Goal: Information Seeking & Learning: Learn about a topic

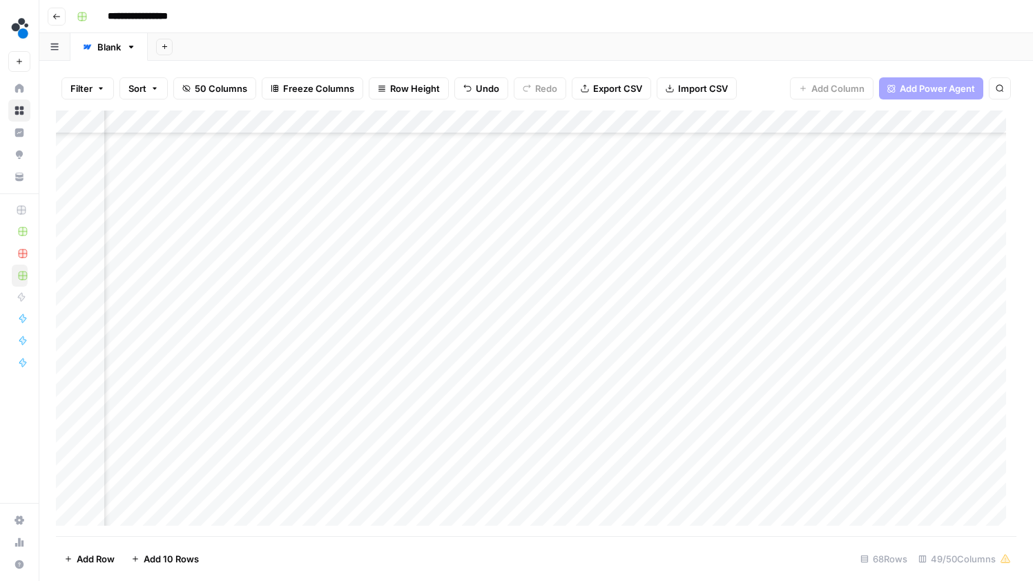
scroll to position [647, 4672]
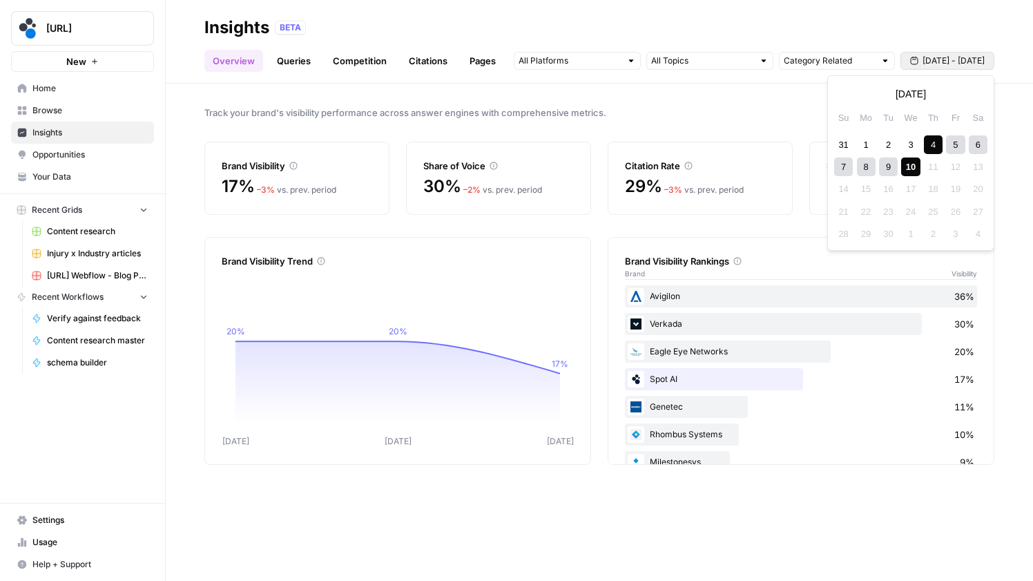
click at [972, 57] on span "[DATE] - [DATE]" at bounding box center [954, 61] width 62 height 12
click at [855, 97] on button "Previous month" at bounding box center [846, 94] width 25 height 25
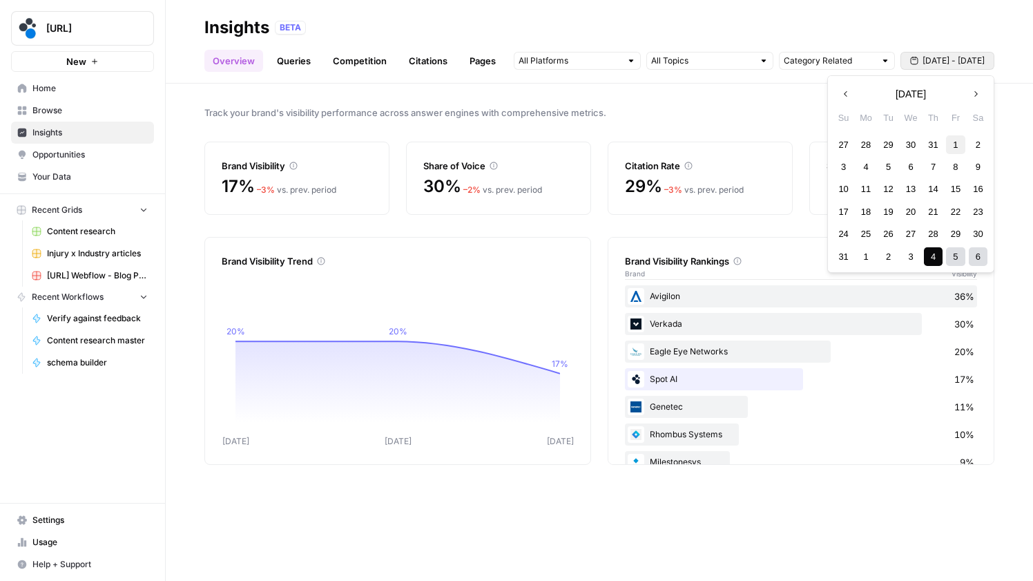
click at [949, 142] on div "1" at bounding box center [955, 144] width 19 height 19
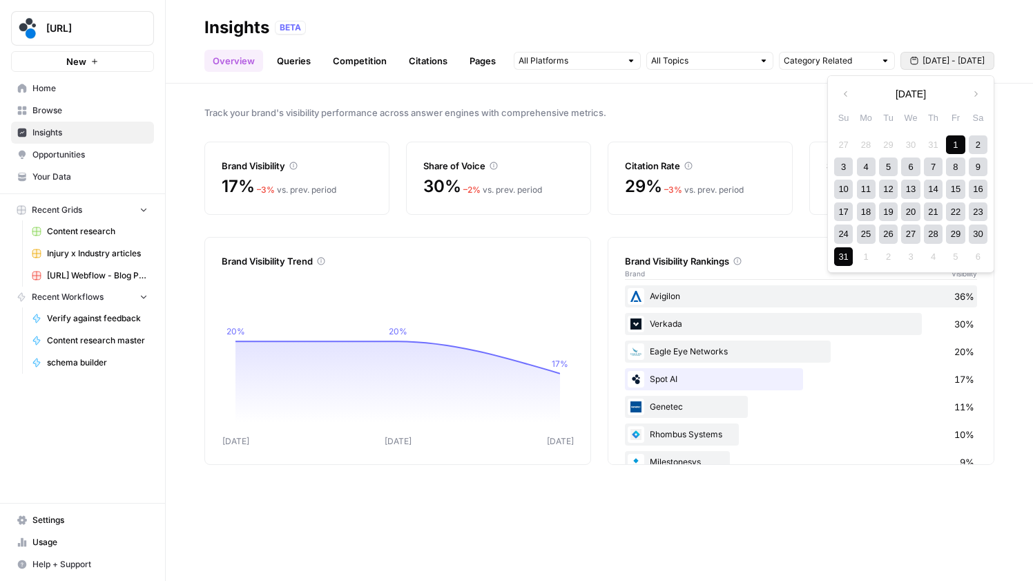
click at [843, 257] on div "31" at bounding box center [843, 256] width 19 height 19
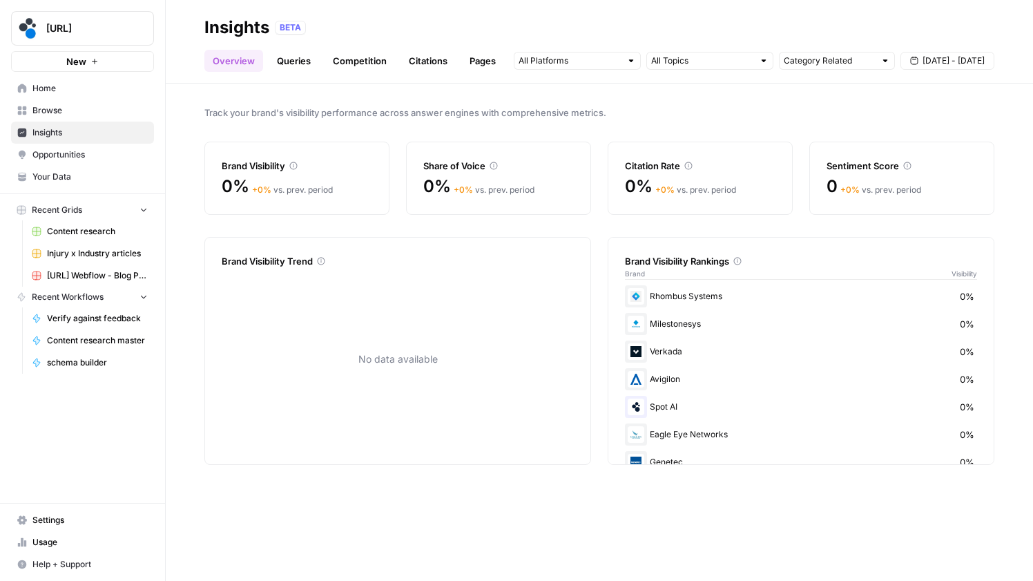
click at [967, 60] on span "[DATE] - [DATE]" at bounding box center [954, 61] width 62 height 12
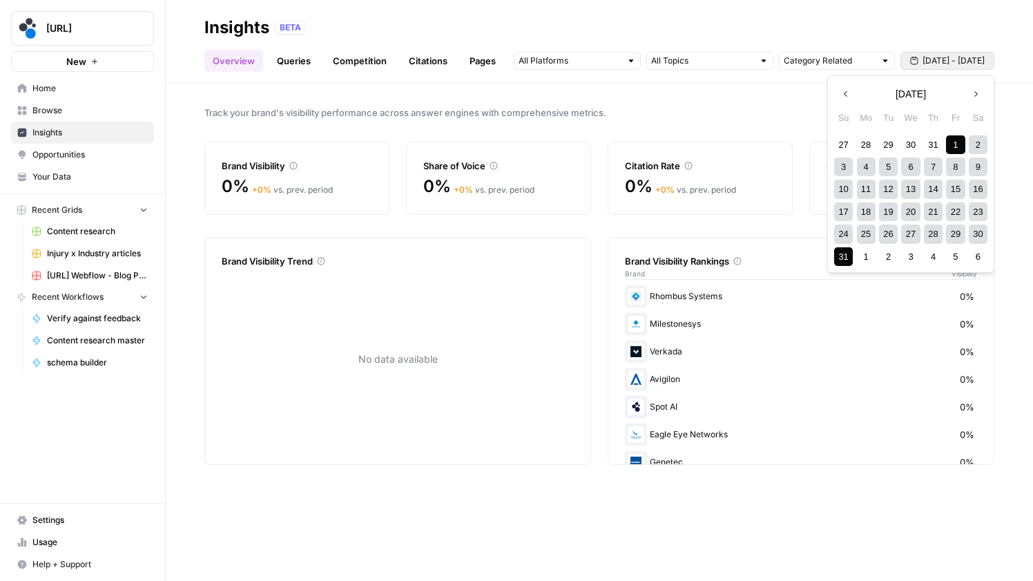
click at [976, 92] on icon "button" at bounding box center [976, 94] width 3 height 6
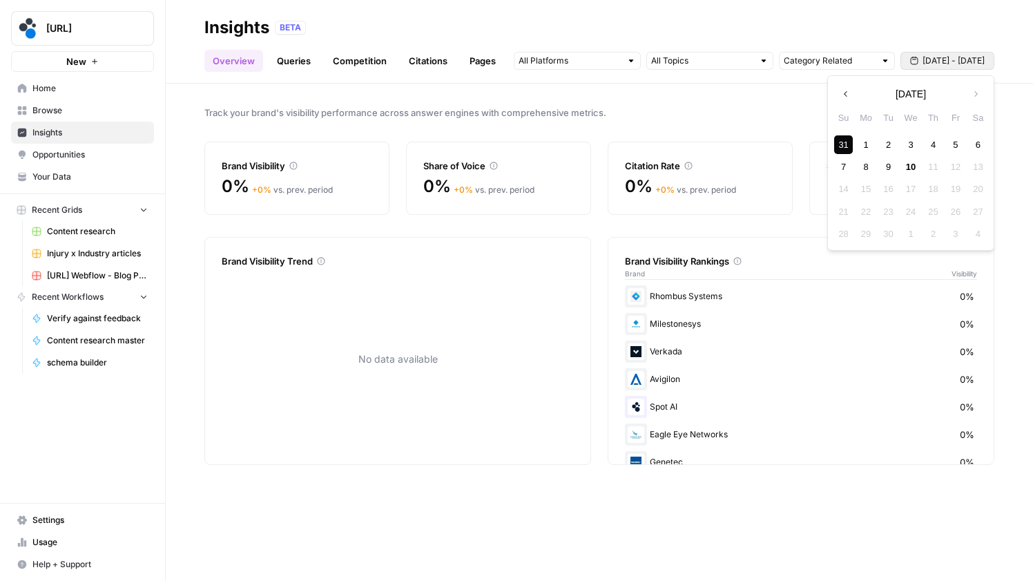
click at [861, 142] on div "1" at bounding box center [866, 144] width 19 height 19
click at [906, 165] on div "10" at bounding box center [910, 166] width 19 height 19
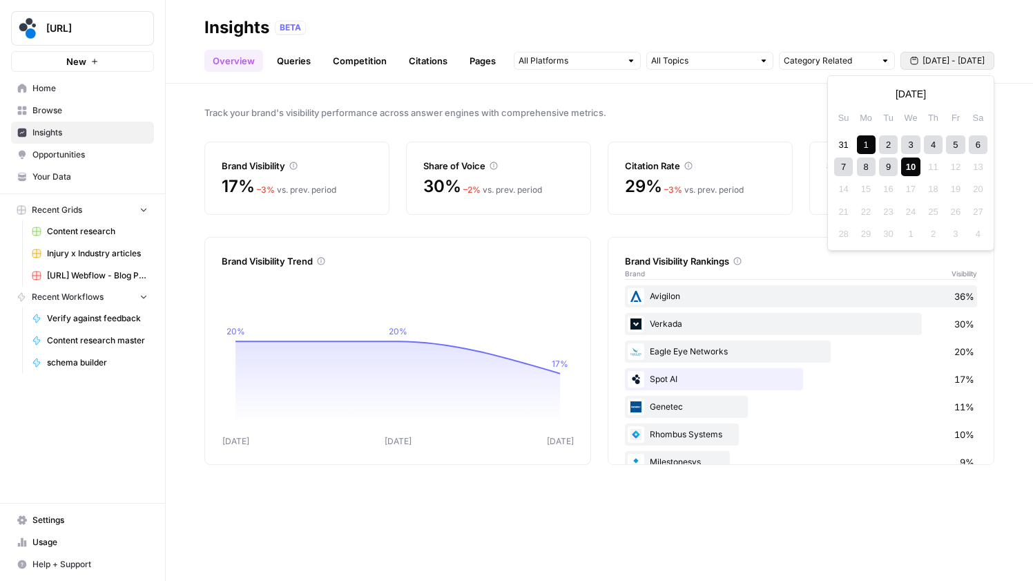
click at [972, 62] on span "[DATE] - [DATE]" at bounding box center [954, 61] width 62 height 12
click at [870, 171] on div "8" at bounding box center [866, 166] width 19 height 19
click at [910, 164] on div "10" at bounding box center [910, 166] width 19 height 19
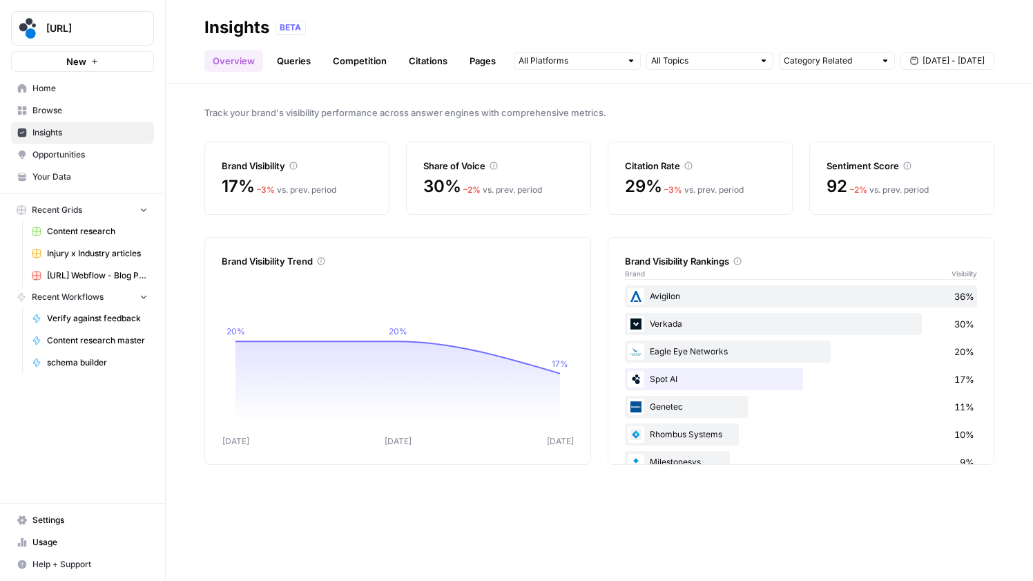
drag, startPoint x: 595, startPoint y: 470, endPoint x: 600, endPoint y: 484, distance: 15.3
click at [597, 481] on div "Track your brand's visibility performance across answer engines with comprehens…" at bounding box center [600, 332] width 868 height 497
click at [291, 61] on link "Queries" at bounding box center [294, 61] width 50 height 22
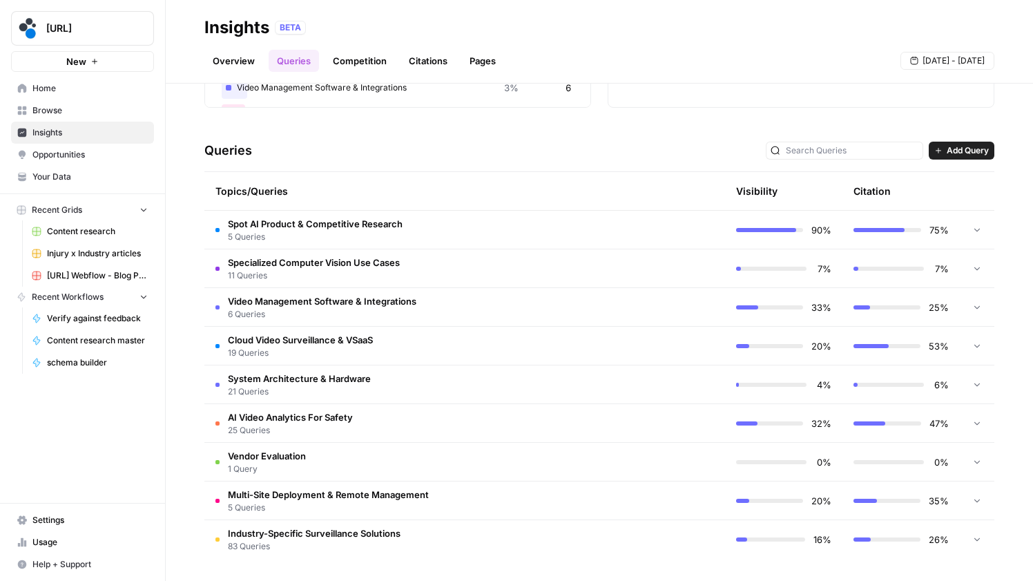
scroll to position [82, 0]
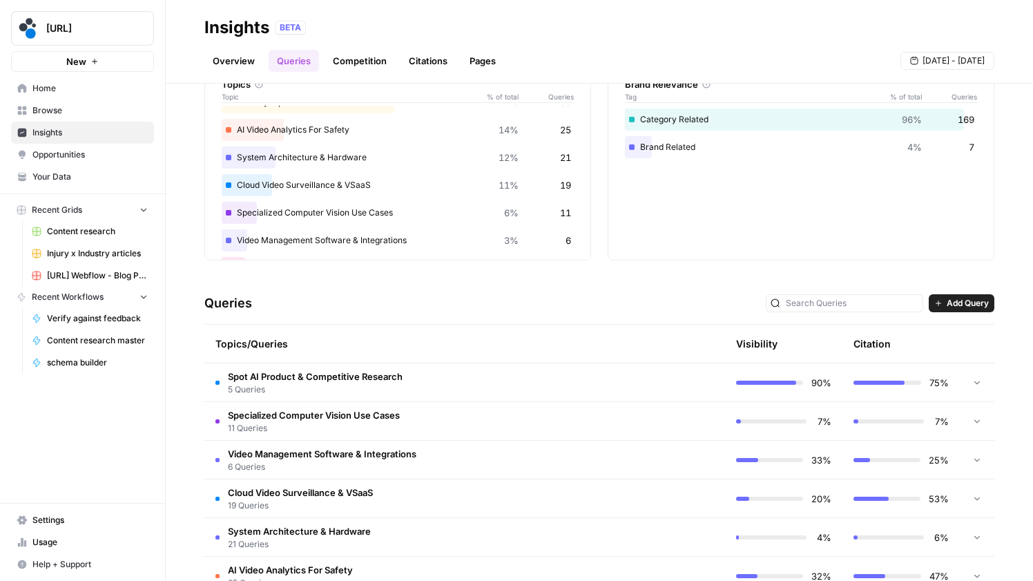
click at [288, 379] on span "Spot AI Product & Competitive Research" at bounding box center [315, 377] width 175 height 14
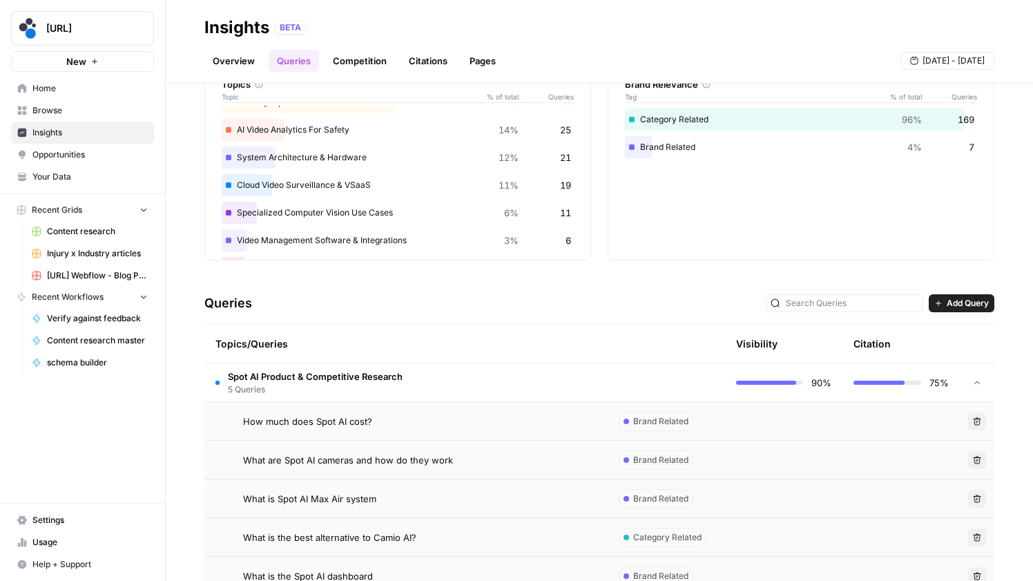
click at [294, 375] on span "Spot AI Product & Competitive Research" at bounding box center [315, 377] width 175 height 14
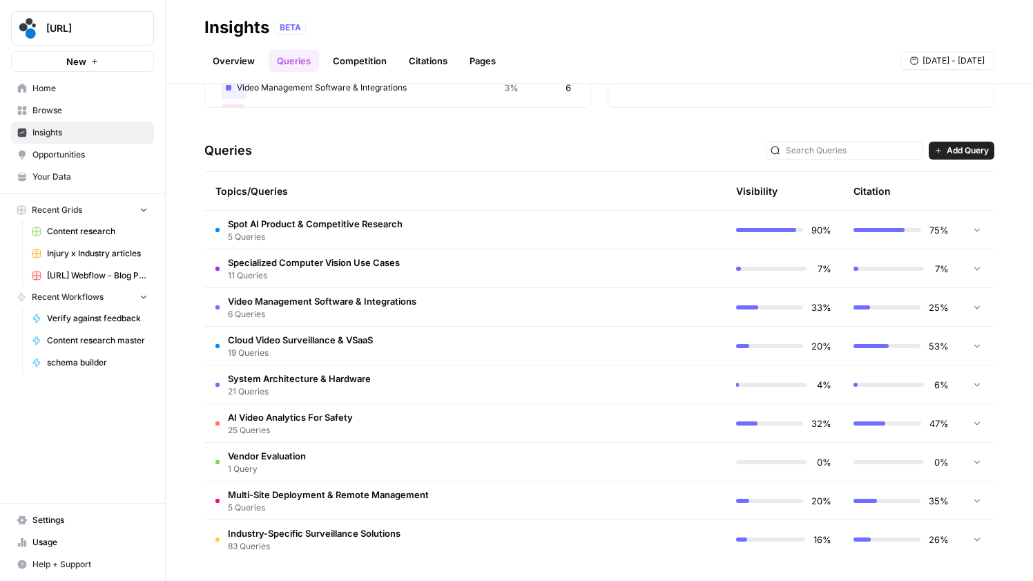
scroll to position [0, 0]
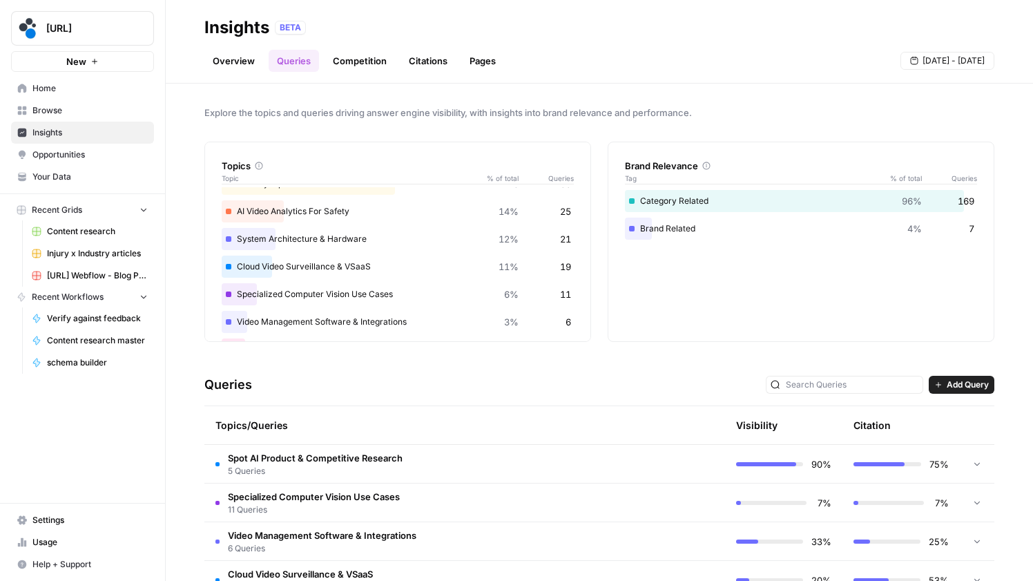
click at [536, 370] on div "Queries Add Query" at bounding box center [599, 385] width 790 height 42
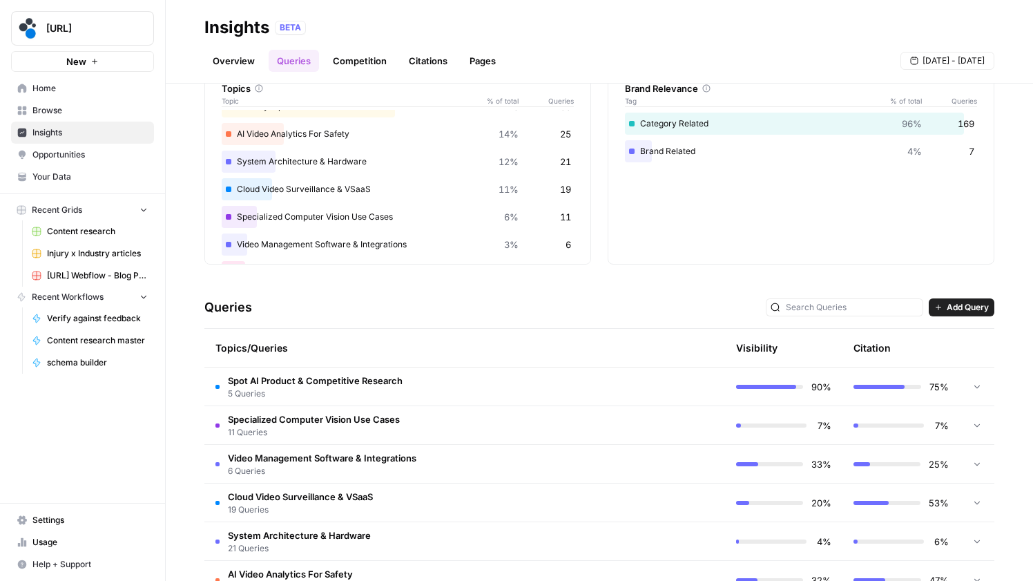
scroll to position [234, 0]
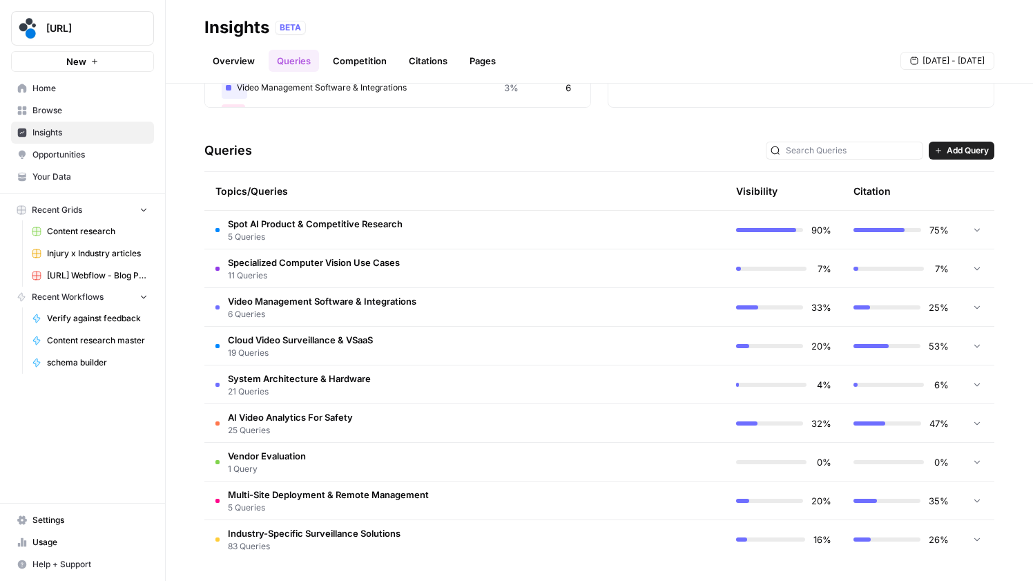
click at [396, 267] on span "Specialized Computer Vision Use Cases" at bounding box center [314, 263] width 172 height 14
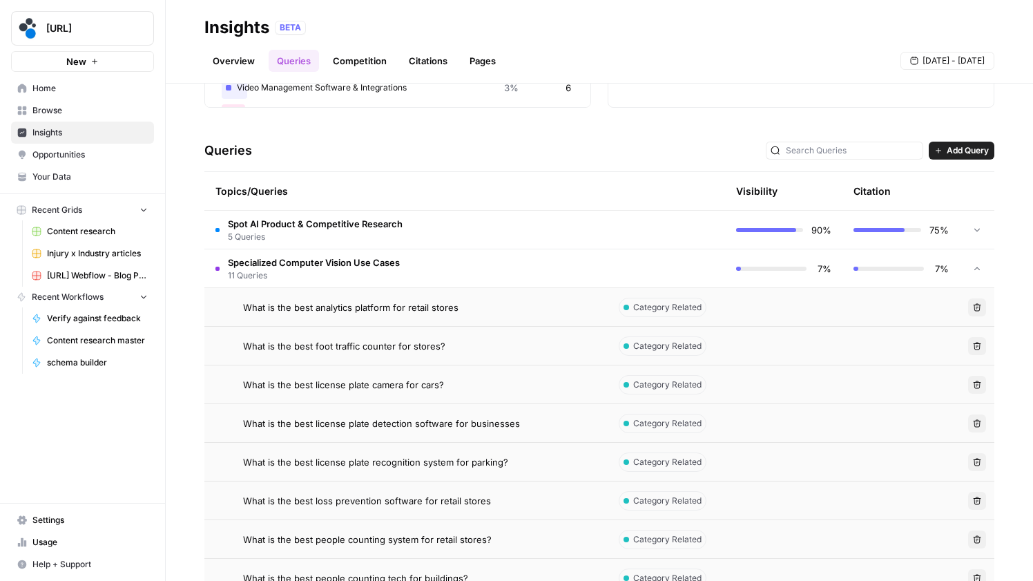
click at [382, 305] on span "What is the best analytics platform for retail stores" at bounding box center [351, 307] width 216 height 14
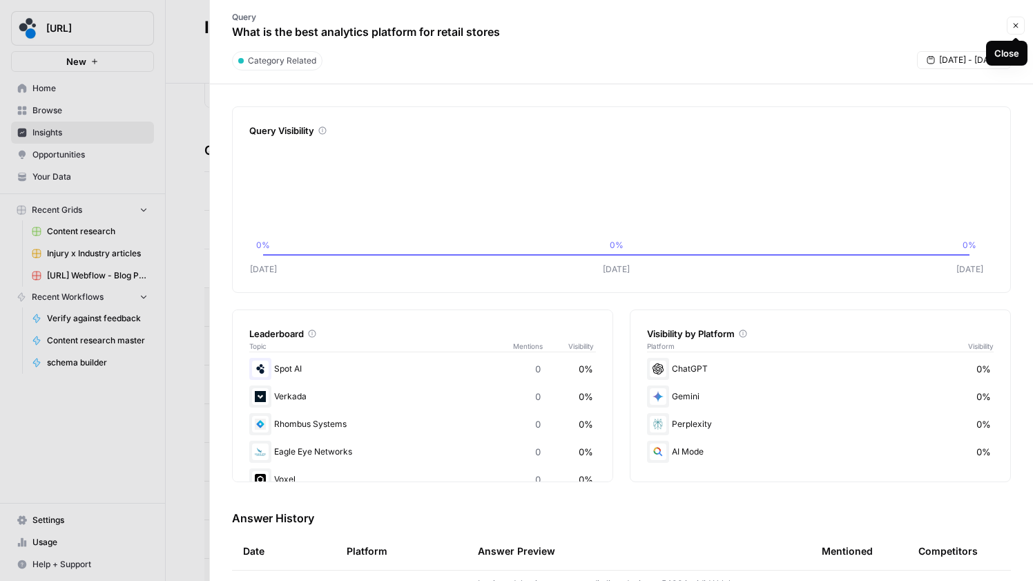
click at [1012, 31] on button "Close" at bounding box center [1016, 26] width 18 height 18
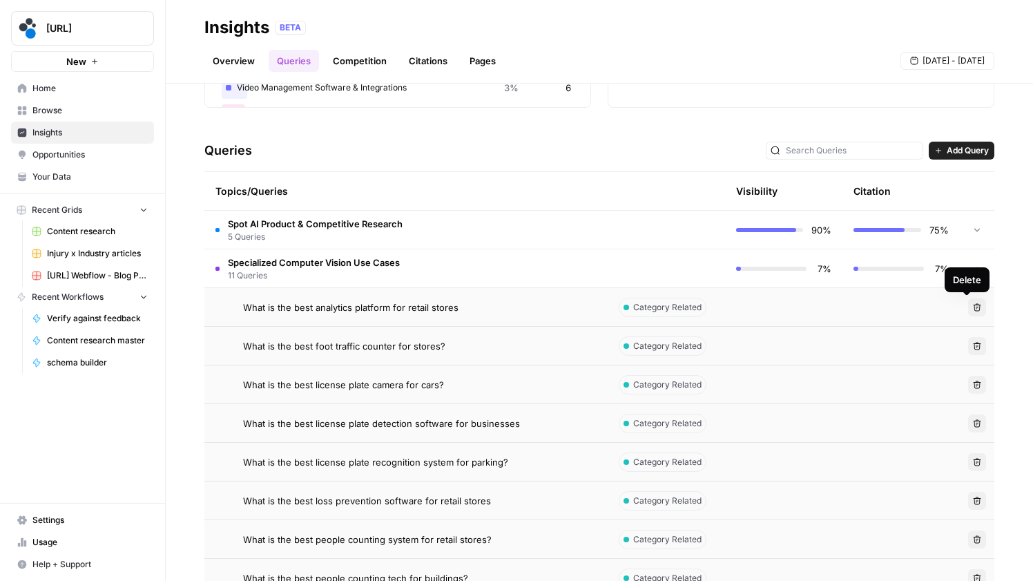
click at [973, 308] on icon "button" at bounding box center [977, 307] width 8 height 8
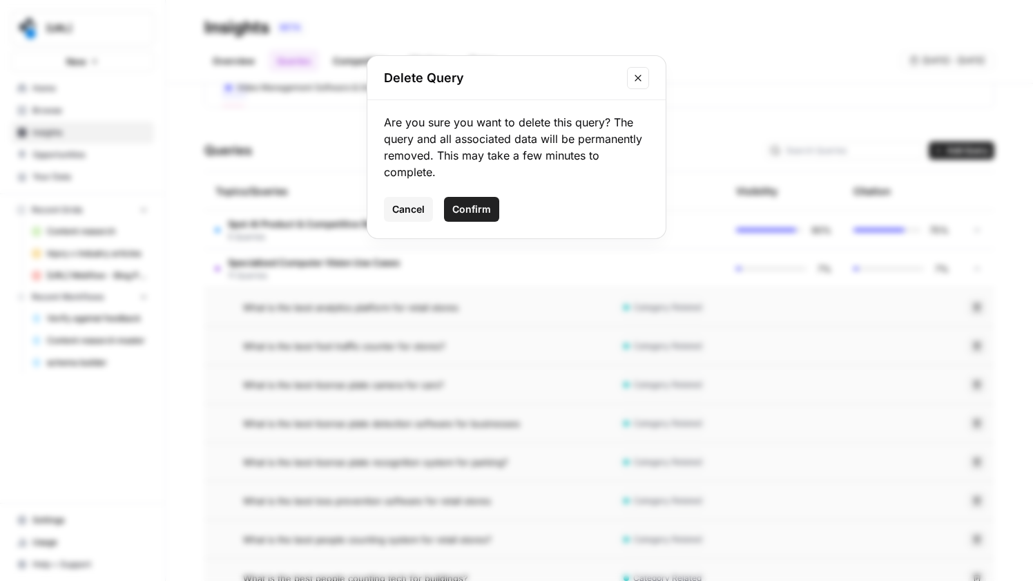
click at [477, 209] on span "Confirm" at bounding box center [471, 209] width 39 height 14
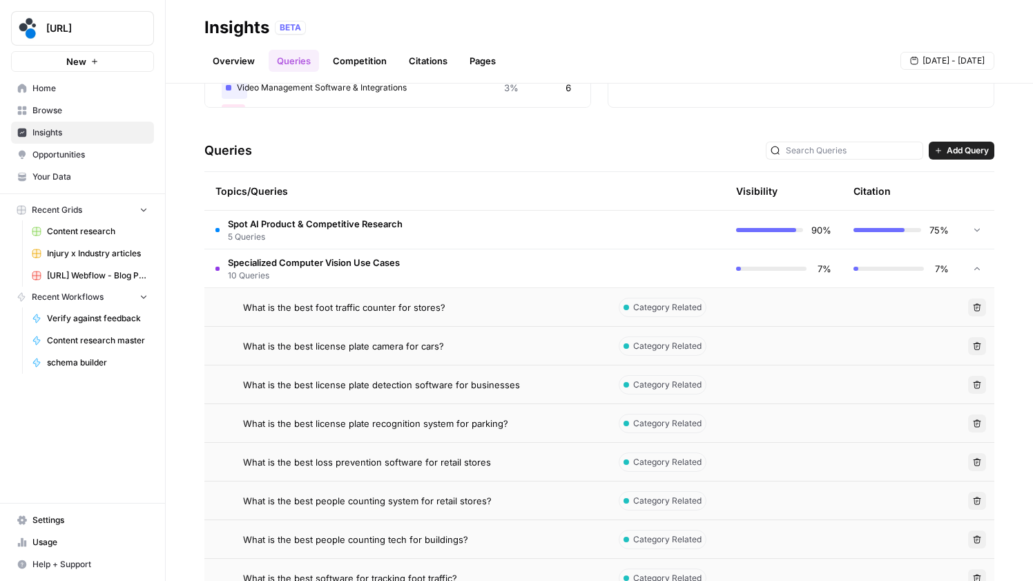
click at [973, 346] on icon "button" at bounding box center [977, 346] width 8 height 8
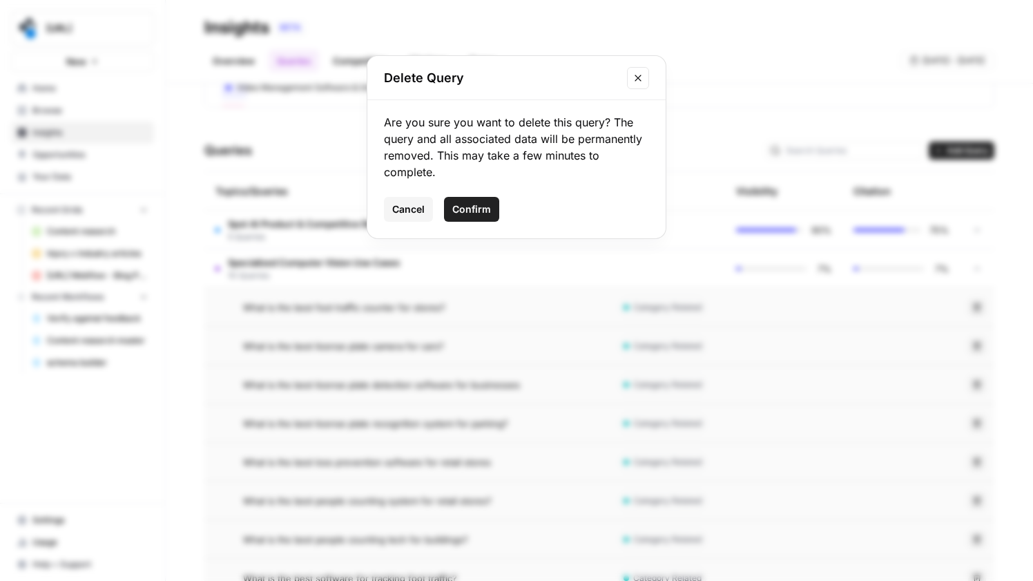
click at [488, 211] on span "Confirm" at bounding box center [471, 209] width 39 height 14
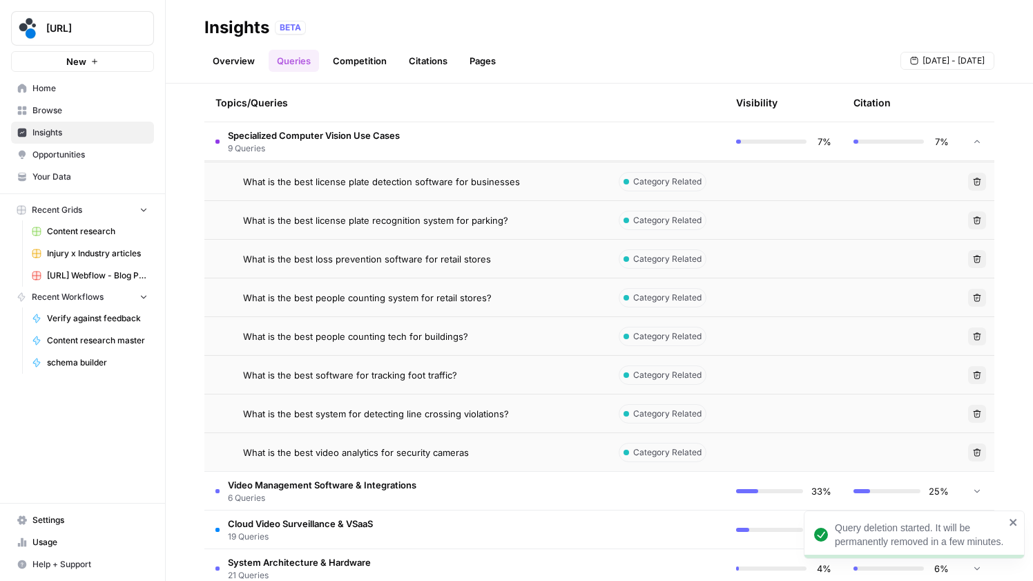
scroll to position [327, 0]
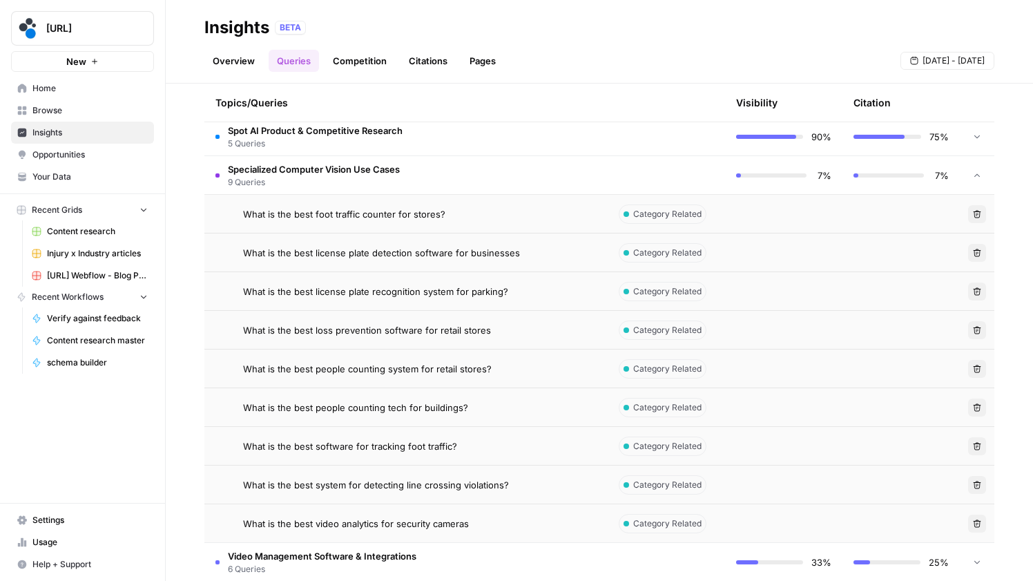
click at [284, 129] on span "Spot AI Product & Competitive Research" at bounding box center [315, 131] width 175 height 14
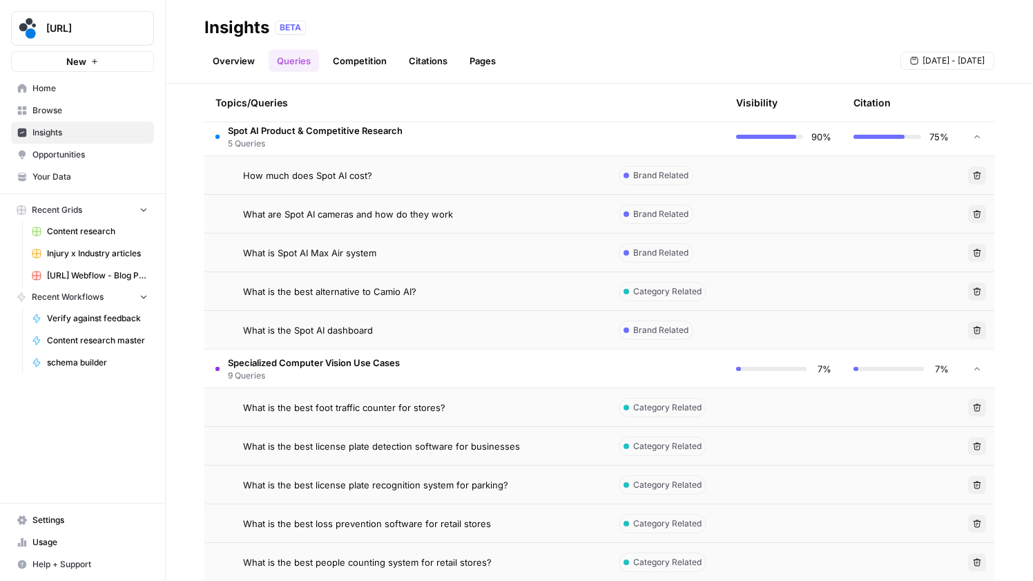
drag, startPoint x: 244, startPoint y: 171, endPoint x: 408, endPoint y: 335, distance: 232.5
click at [408, 335] on tbody "Spot AI Product & Competitive Research 5 Queries 90% 75% How much does Spot AI …" at bounding box center [599, 562] width 790 height 890
copy tbody "How much does Spot AI cost? Brand Related Delete What are Spot AI cameras and h…"
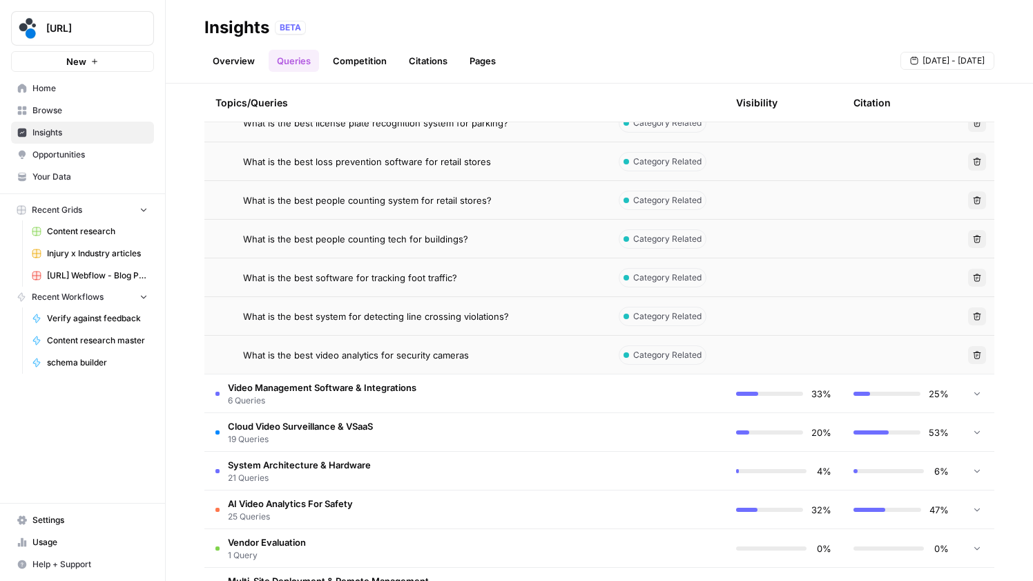
scroll to position [723, 0]
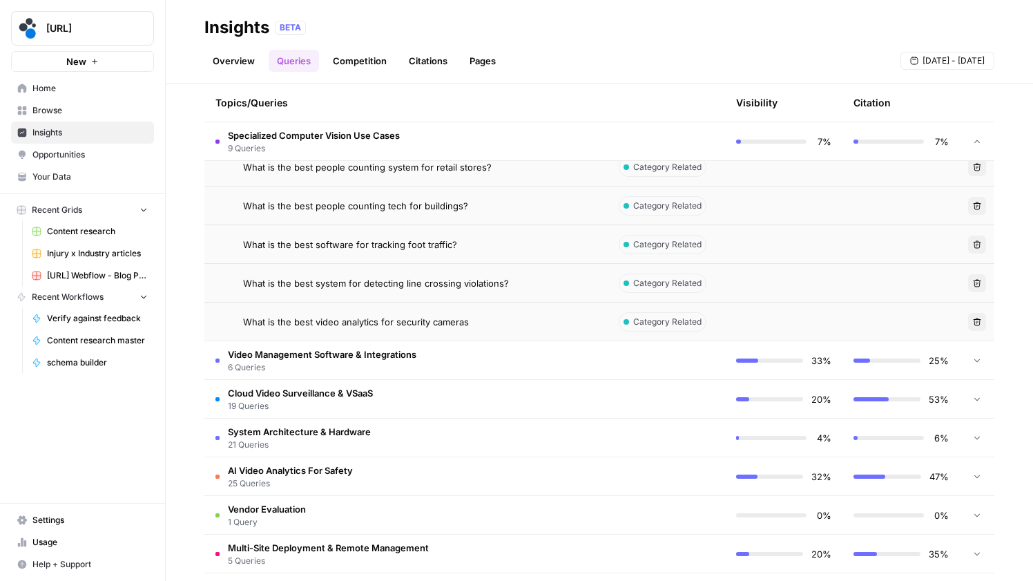
drag, startPoint x: 245, startPoint y: 274, endPoint x: 510, endPoint y: 318, distance: 268.8
click at [510, 318] on tbody "What is the Spot AI dashboard Brand Related Delete Specialized Computer Vision …" at bounding box center [599, 167] width 790 height 890
copy tbody "What is the best foot traffic counter for stores? Category Related Delete What …"
click at [277, 343] on td "Video Management Software & Integrations 6 Queries" at bounding box center [405, 360] width 403 height 38
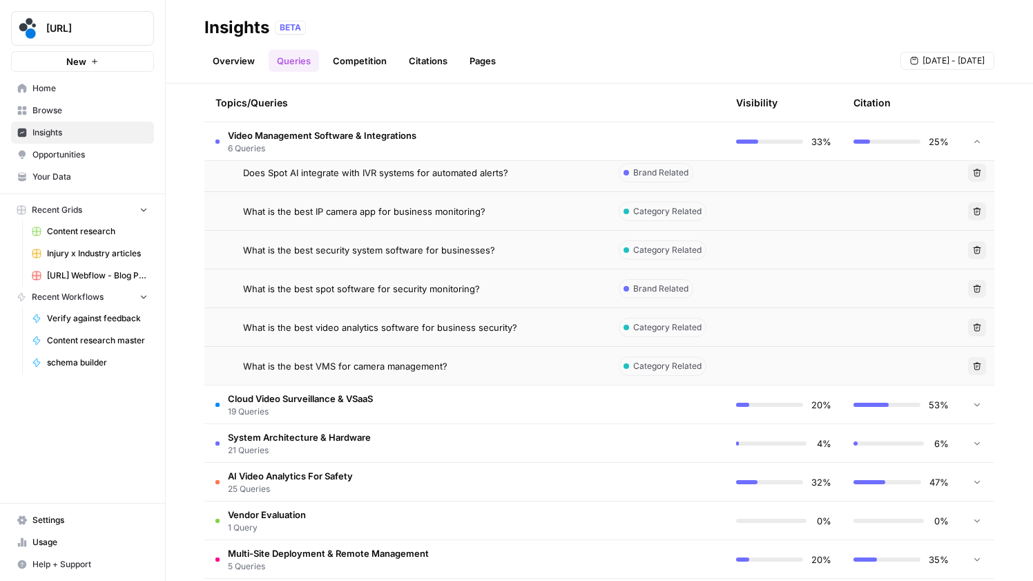
scroll to position [966, 0]
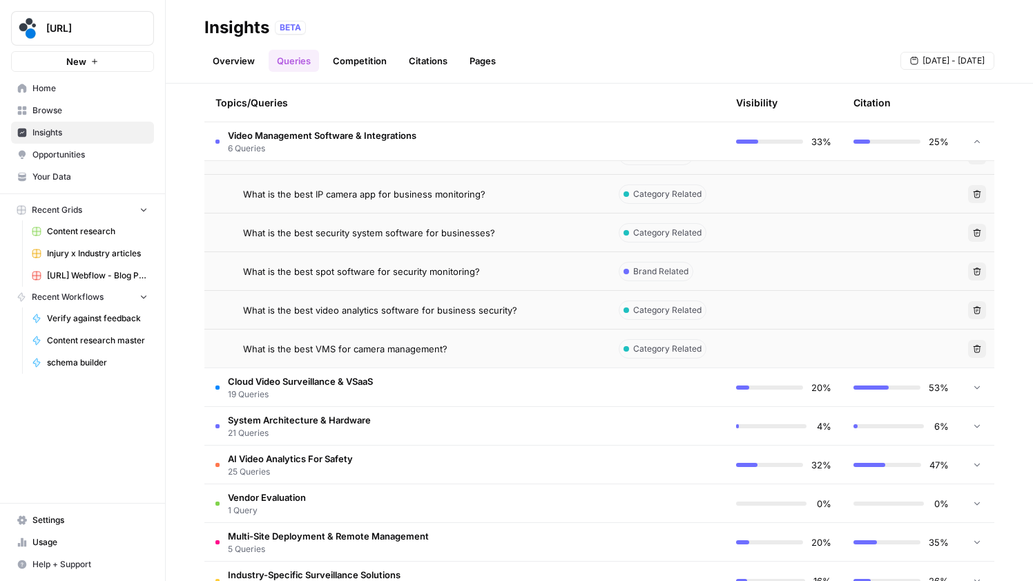
drag, startPoint x: 244, startPoint y: 392, endPoint x: 498, endPoint y: 350, distance: 257.8
click at [498, 350] on tbody "What is the best people counting system for retail stores? Category Related Del…" at bounding box center [599, 39] width 790 height 1122
copy tbody "Does Spot AI integrate with IVR systems for automated alerts? Brand Related Del…"
click at [321, 376] on span "Cloud Video Surveillance & VSaaS" at bounding box center [300, 381] width 145 height 14
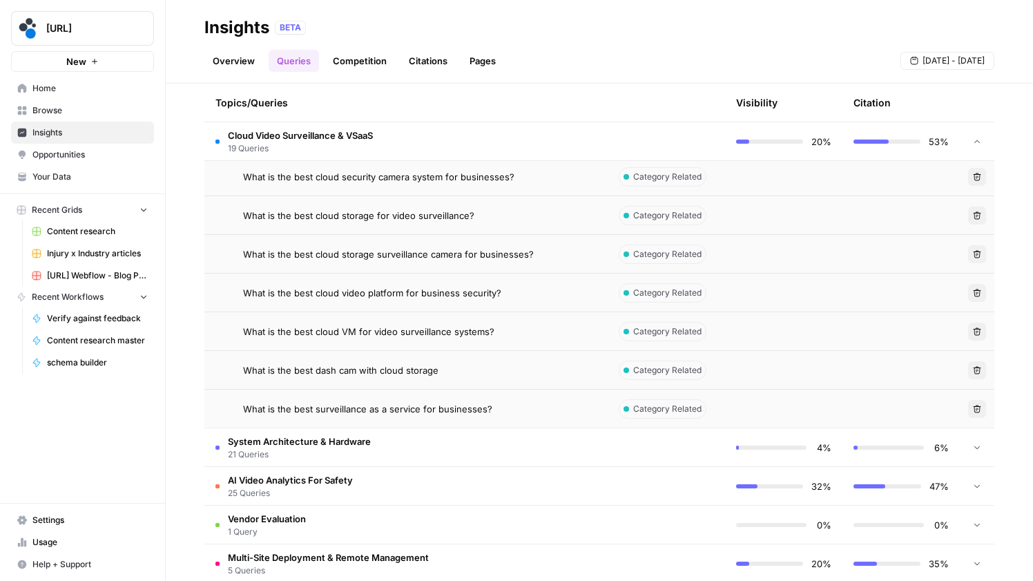
scroll to position [1691, 0]
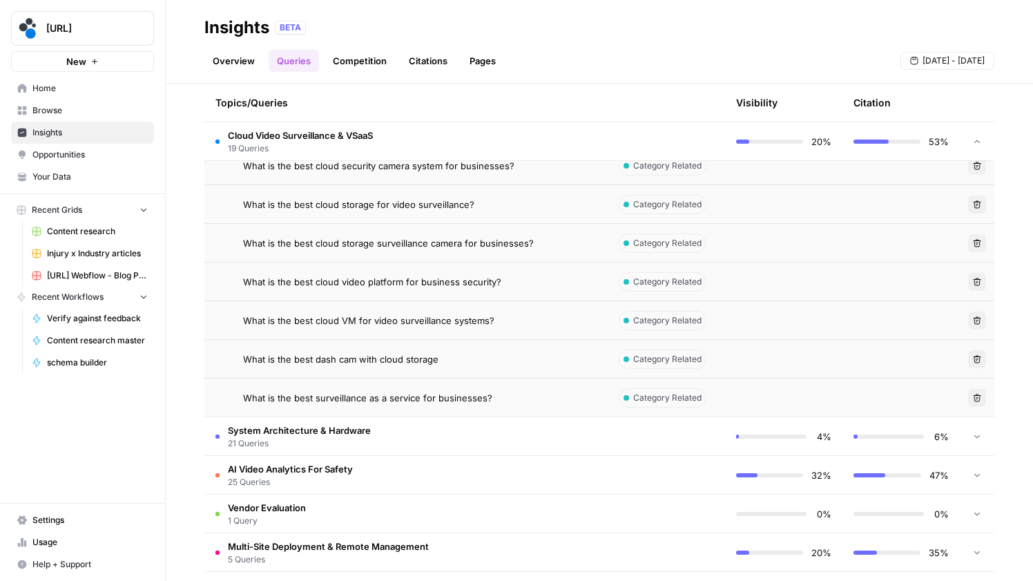
drag, startPoint x: 255, startPoint y: 256, endPoint x: 579, endPoint y: 398, distance: 353.6
copy tbody "What is the best cloud camera app for business security? Category Related Delet…"
click at [337, 433] on span "System Architecture & Hardware" at bounding box center [299, 430] width 143 height 14
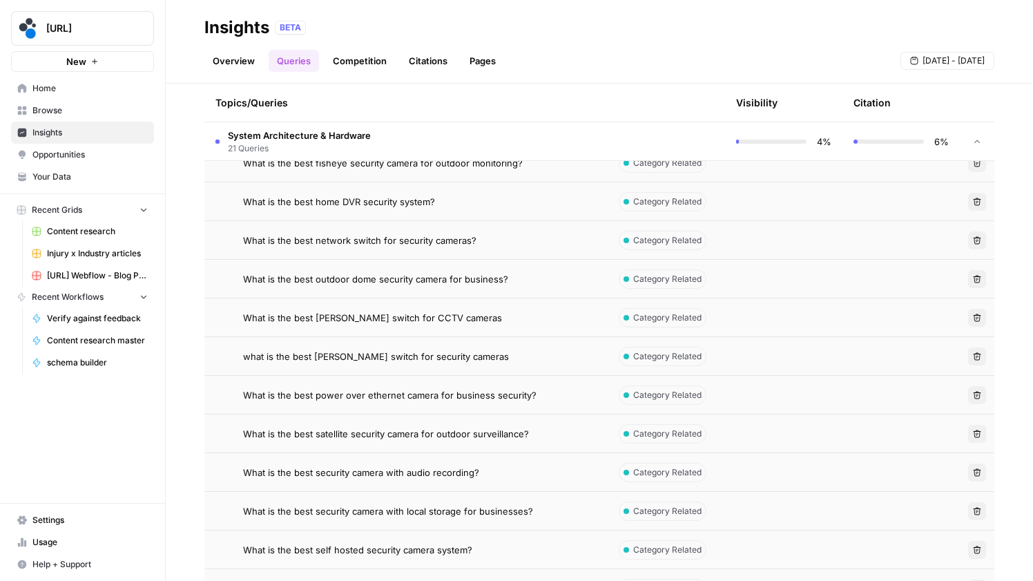
scroll to position [2474, 0]
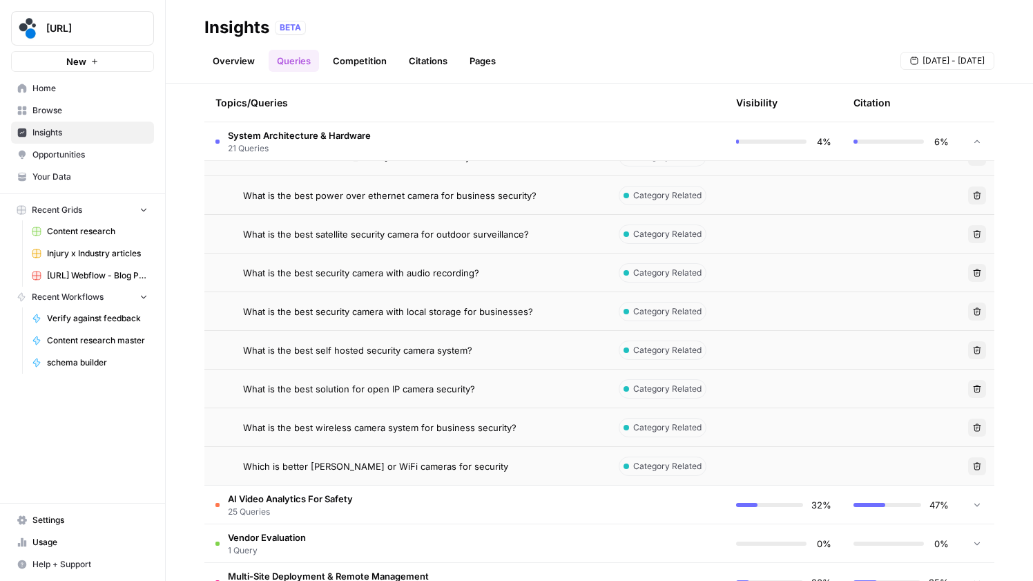
drag, startPoint x: 244, startPoint y: 240, endPoint x: 463, endPoint y: 469, distance: 317.1
copy tbody "What is the best equipment for video surveillance? Category Related Delete What…"
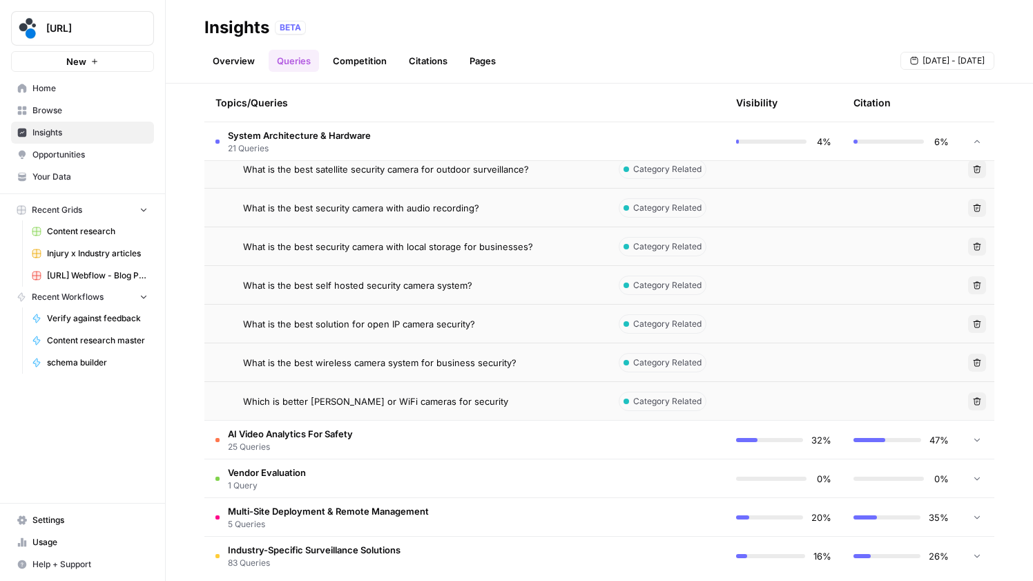
scroll to position [2555, 0]
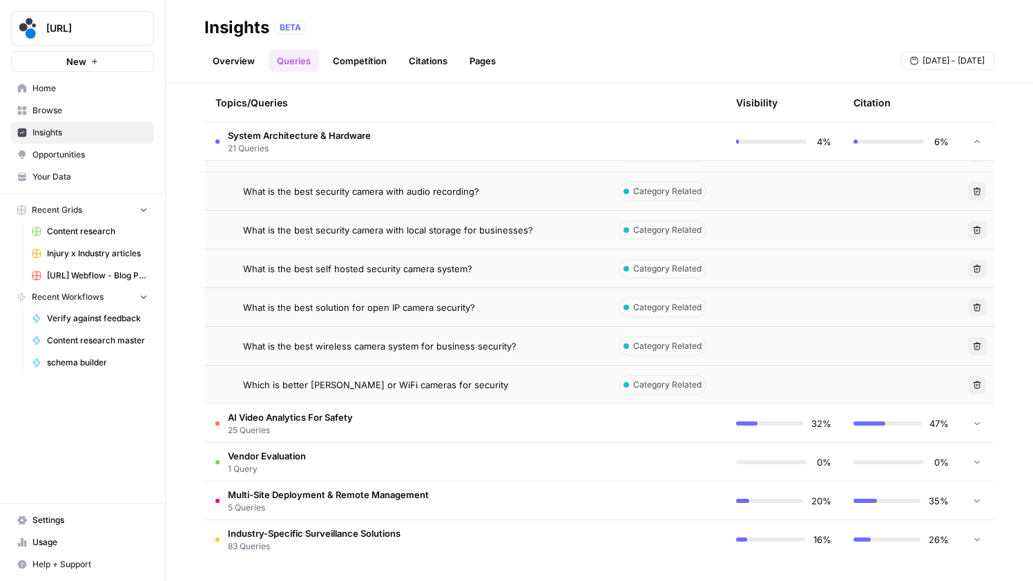
click at [329, 416] on span "AI Video Analytics For Safety" at bounding box center [290, 417] width 125 height 14
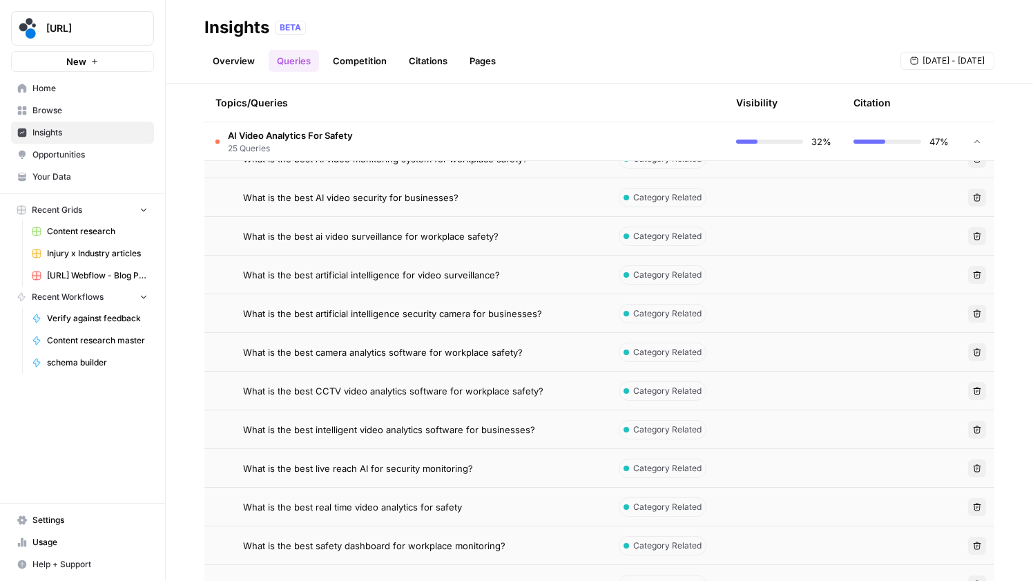
scroll to position [3522, 0]
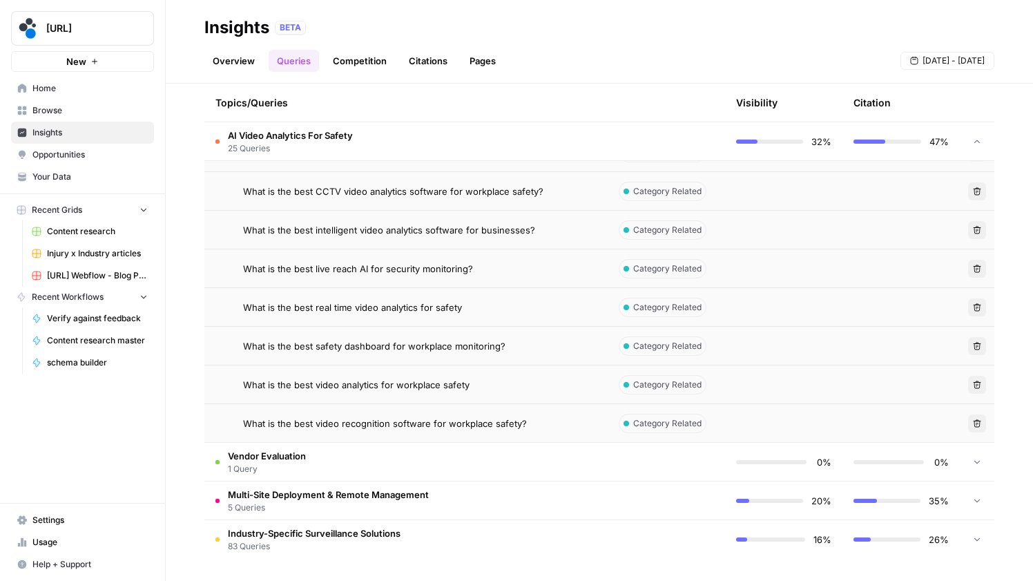
drag, startPoint x: 244, startPoint y: 218, endPoint x: 534, endPoint y: 431, distance: 360.2
copy tbody "What is the best ai video analyzer for workplace safety? Category Related Delet…"
click at [302, 459] on span "Vendor Evaluation" at bounding box center [267, 456] width 78 height 14
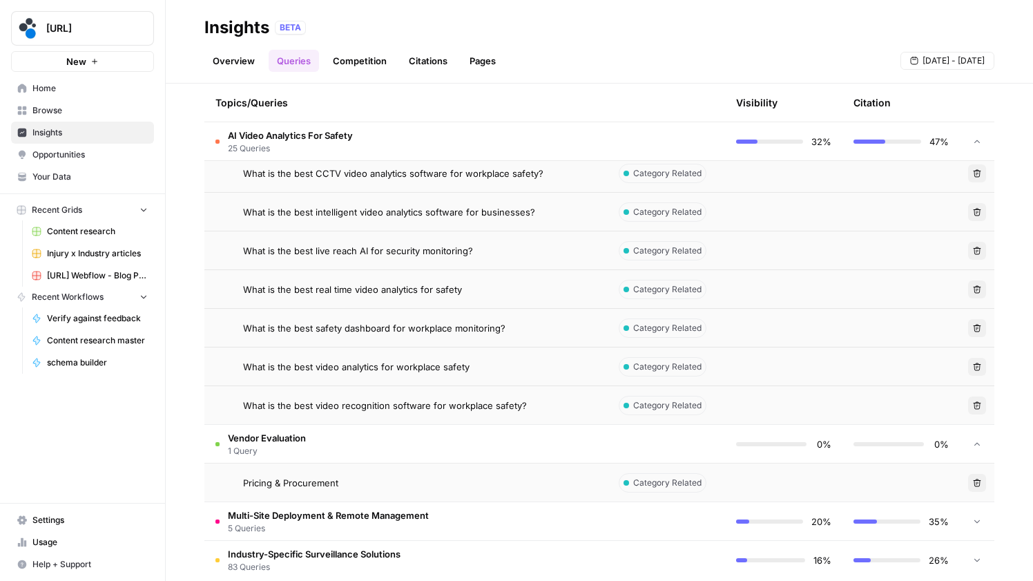
scroll to position [3549, 0]
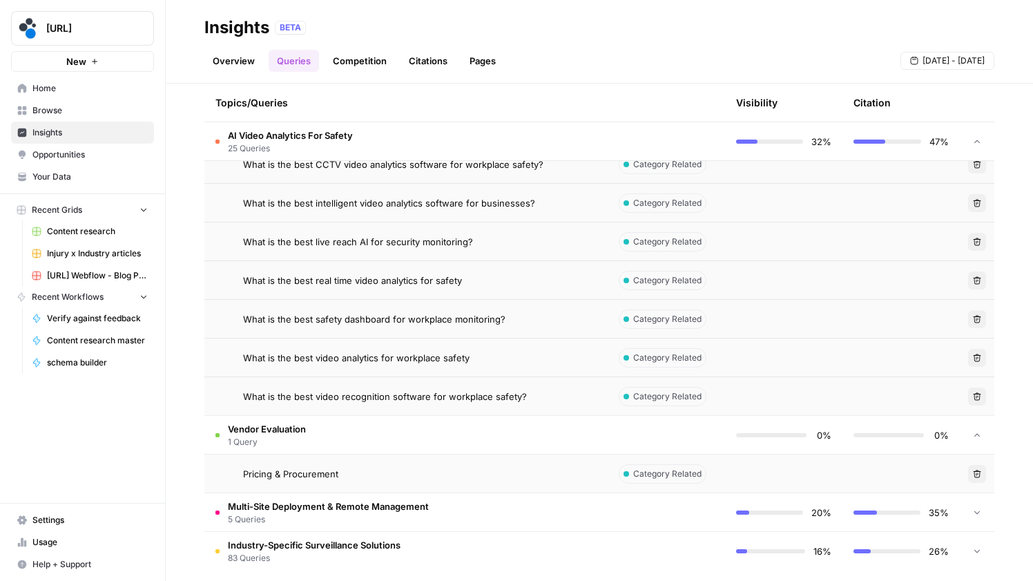
click at [289, 470] on span "Pricing & Procurement" at bounding box center [290, 474] width 95 height 14
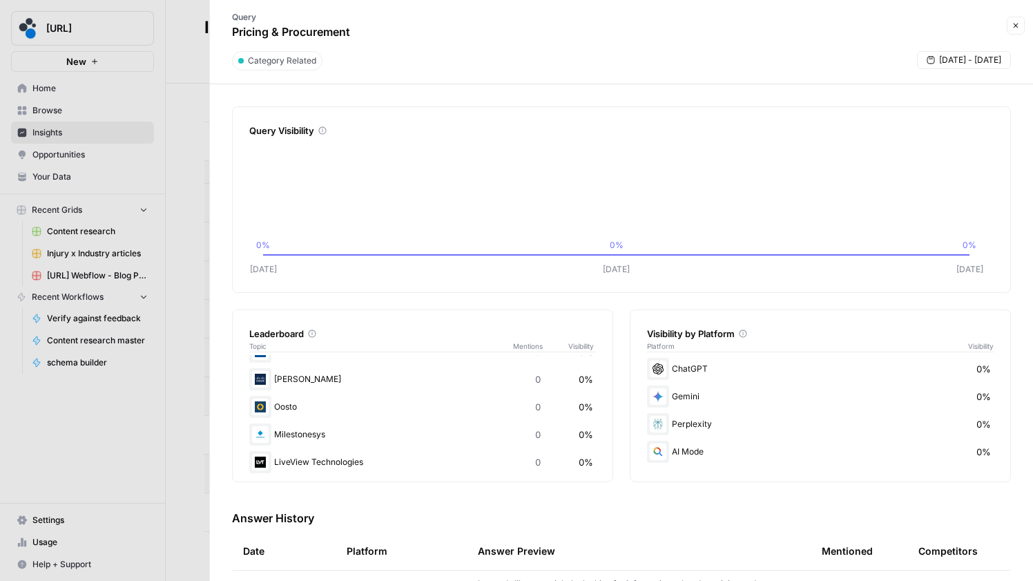
click at [1015, 26] on icon "button" at bounding box center [1016, 25] width 8 height 8
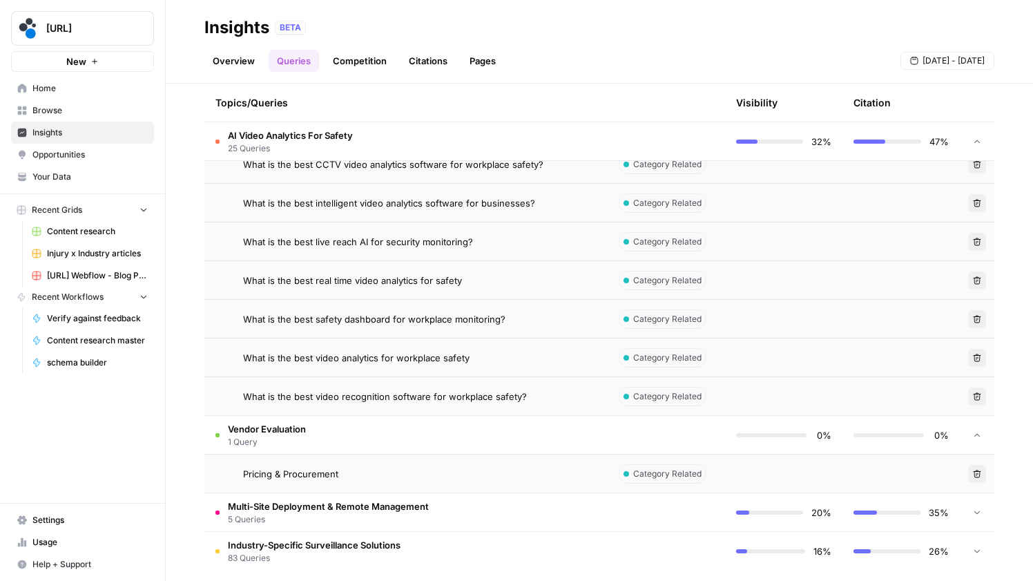
scroll to position [3561, 0]
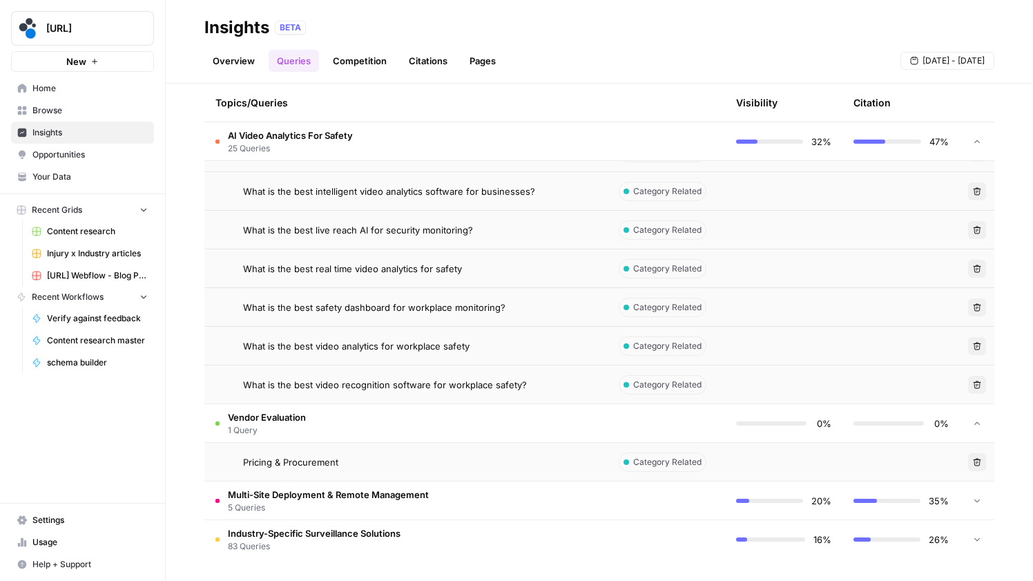
click at [331, 502] on span "5 Queries" at bounding box center [328, 507] width 201 height 12
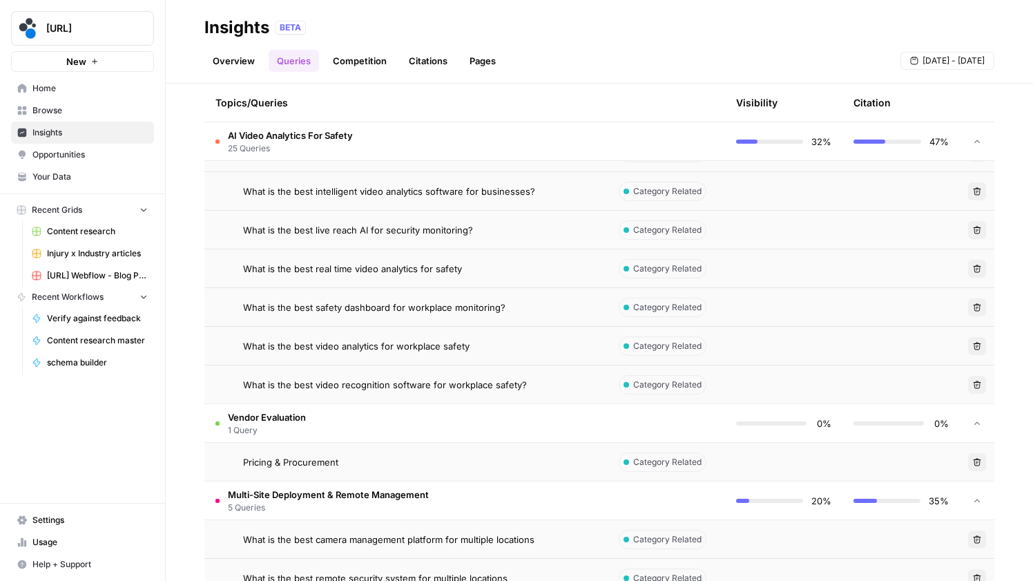
scroll to position [3754, 0]
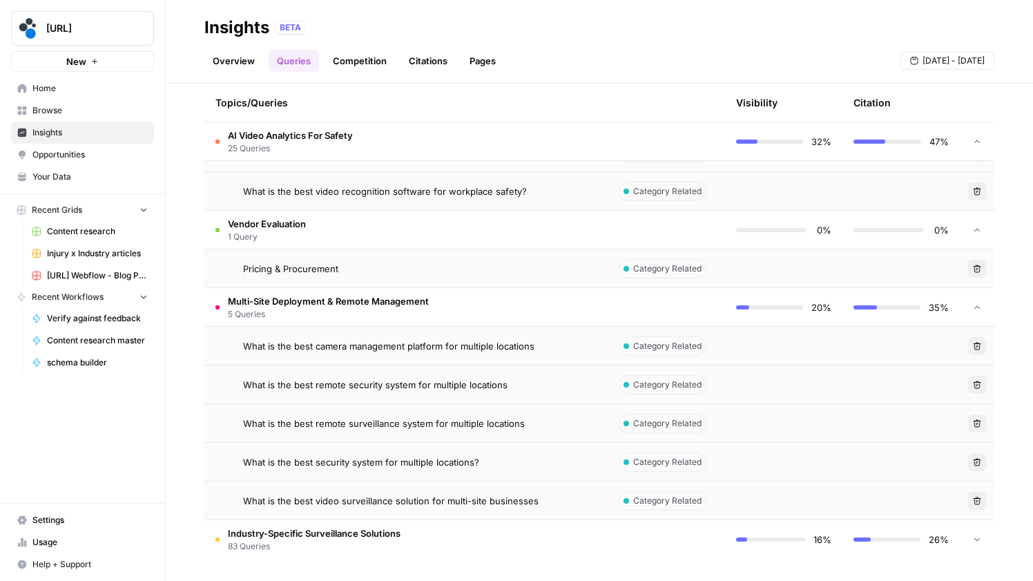
drag, startPoint x: 242, startPoint y: 343, endPoint x: 581, endPoint y: 514, distance: 379.3
copy tbody "What is the best camera management platform for multiple locations Category Rel…"
click at [342, 268] on div "Pricing & Procurement" at bounding box center [420, 269] width 354 height 14
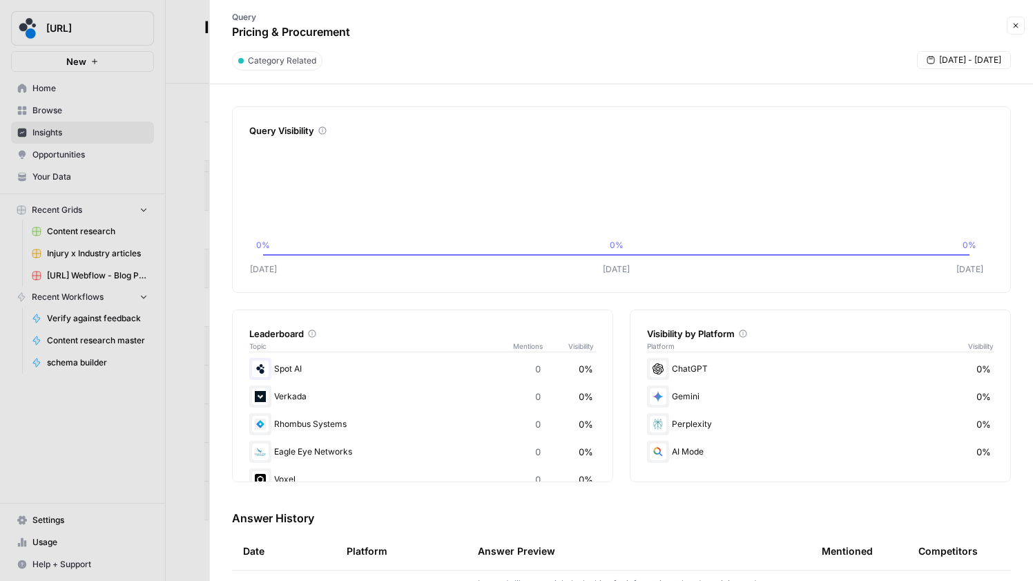
click at [1020, 30] on button "Close" at bounding box center [1016, 26] width 18 height 18
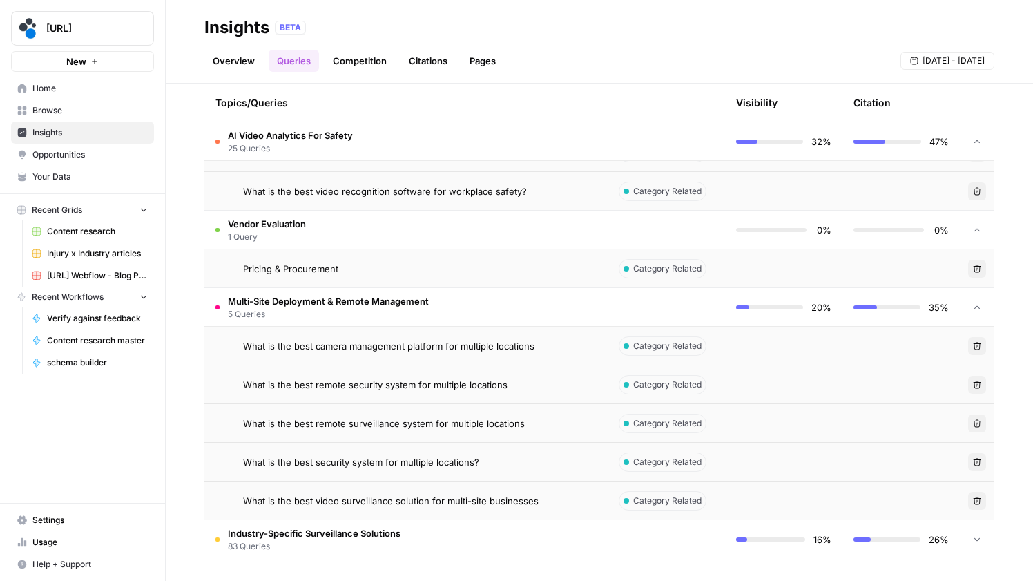
drag, startPoint x: 245, startPoint y: 266, endPoint x: 365, endPoint y: 271, distance: 119.6
click at [365, 271] on div "Pricing & Procurement" at bounding box center [420, 269] width 354 height 14
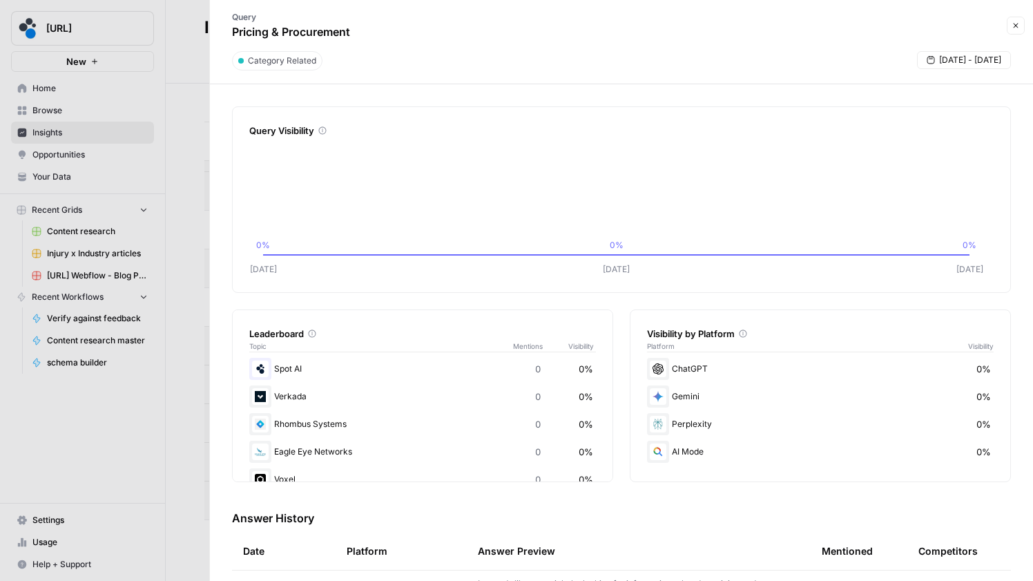
click at [1013, 26] on icon "button" at bounding box center [1016, 25] width 8 height 8
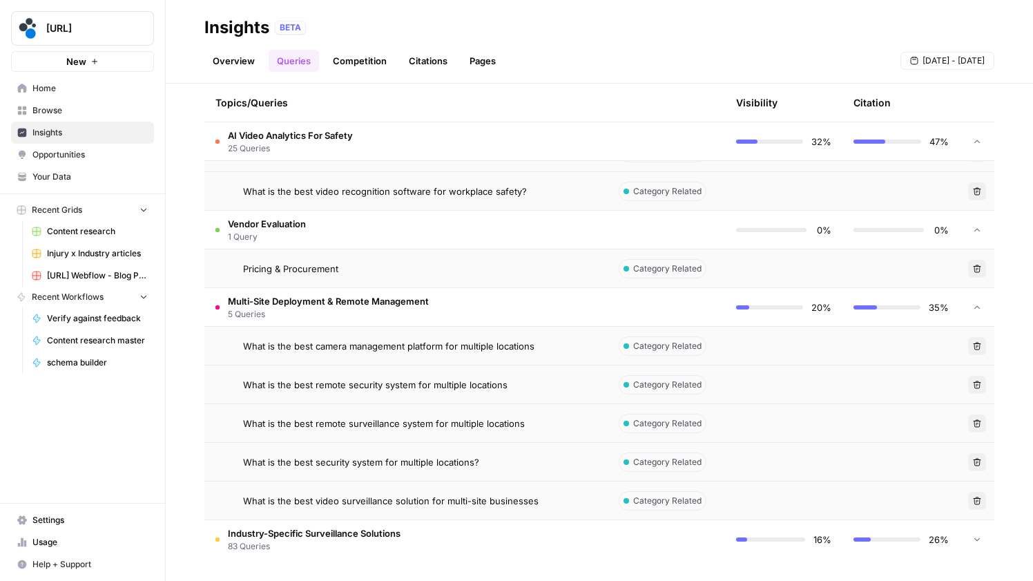
click at [307, 532] on span "Industry-Specific Surveillance Solutions" at bounding box center [314, 533] width 173 height 14
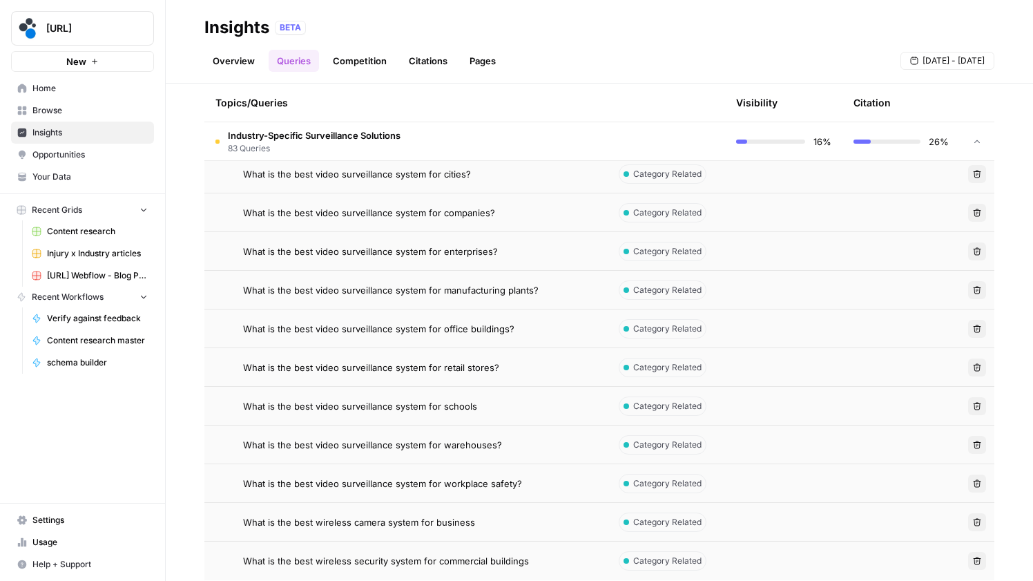
scroll to position [6965, 0]
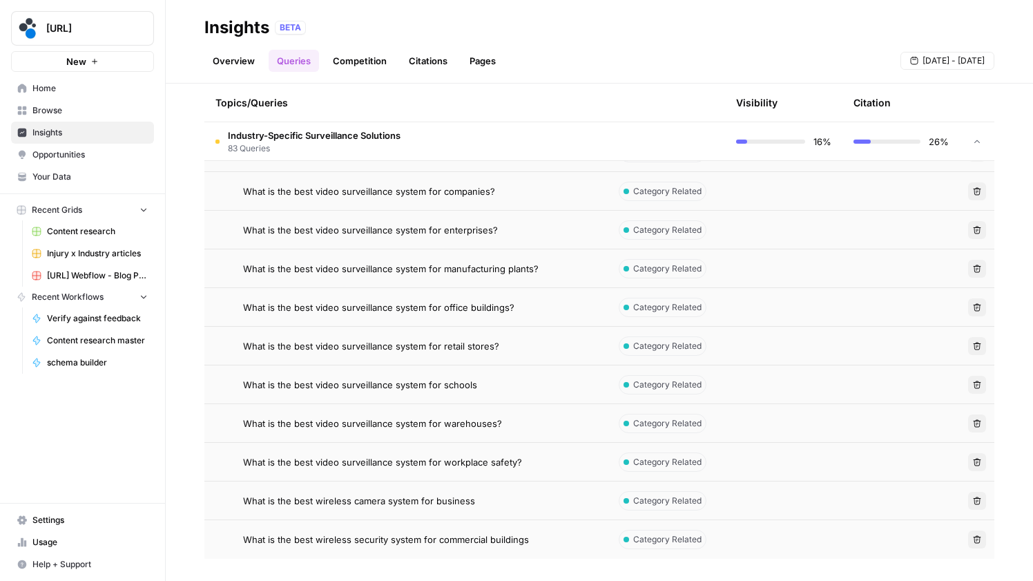
drag, startPoint x: 241, startPoint y: 293, endPoint x: 532, endPoint y: 539, distance: 380.8
copy tbody "What is the best video security for industrial sites? Category Related Delete W…"
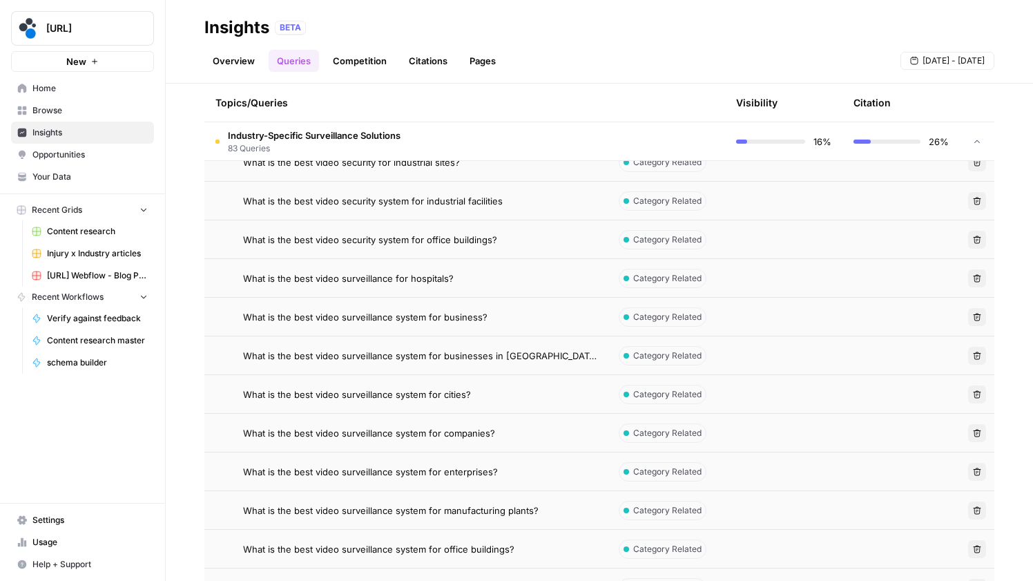
scroll to position [6652, 0]
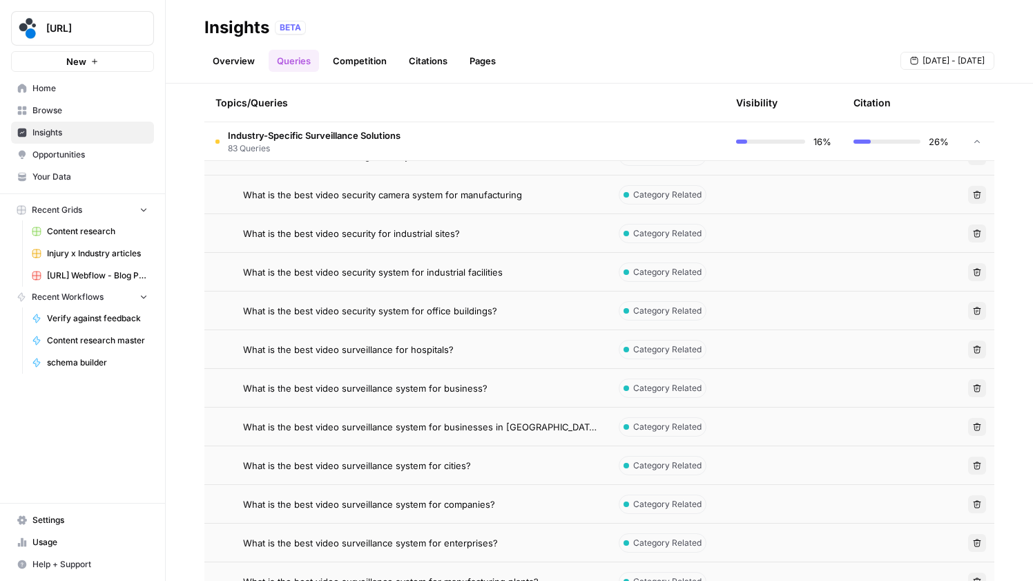
click at [480, 131] on td "Industry-Specific Surveillance Solutions 83 Queries" at bounding box center [405, 141] width 403 height 38
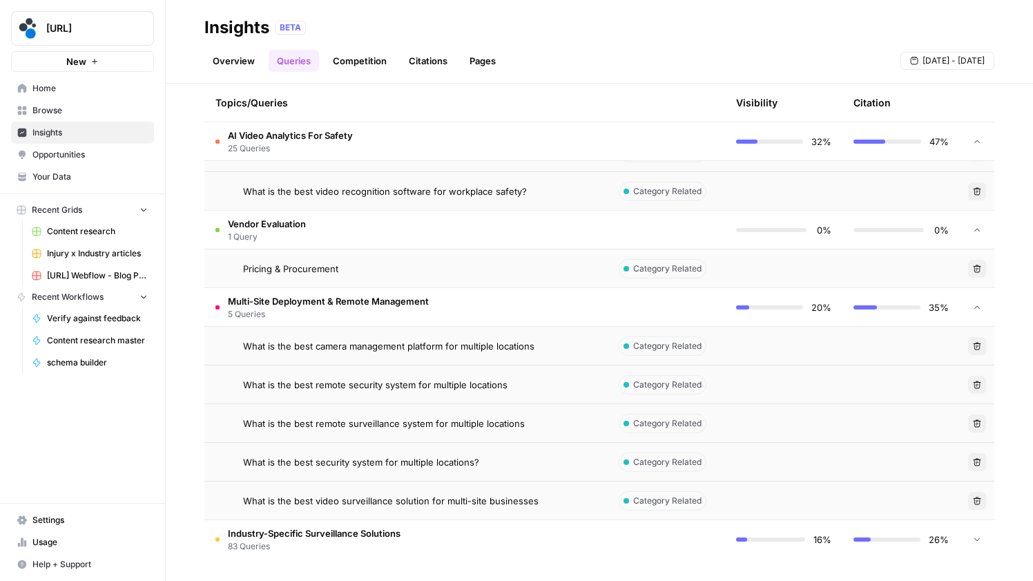
click at [396, 236] on td "Vendor Evaluation 1 Query" at bounding box center [405, 230] width 403 height 38
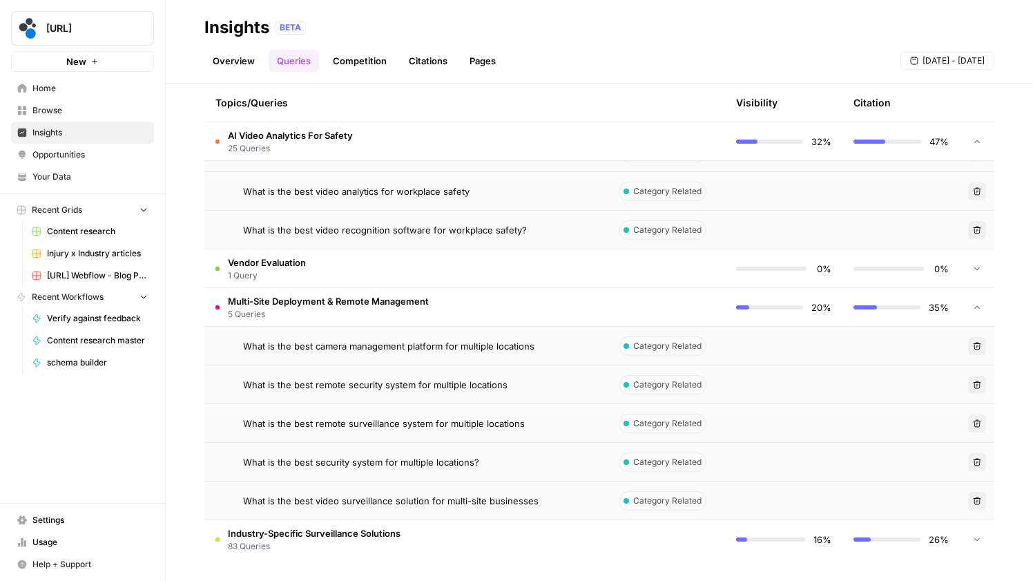
click at [377, 233] on span "What is the best video recognition software for workplace safety?" at bounding box center [385, 230] width 284 height 14
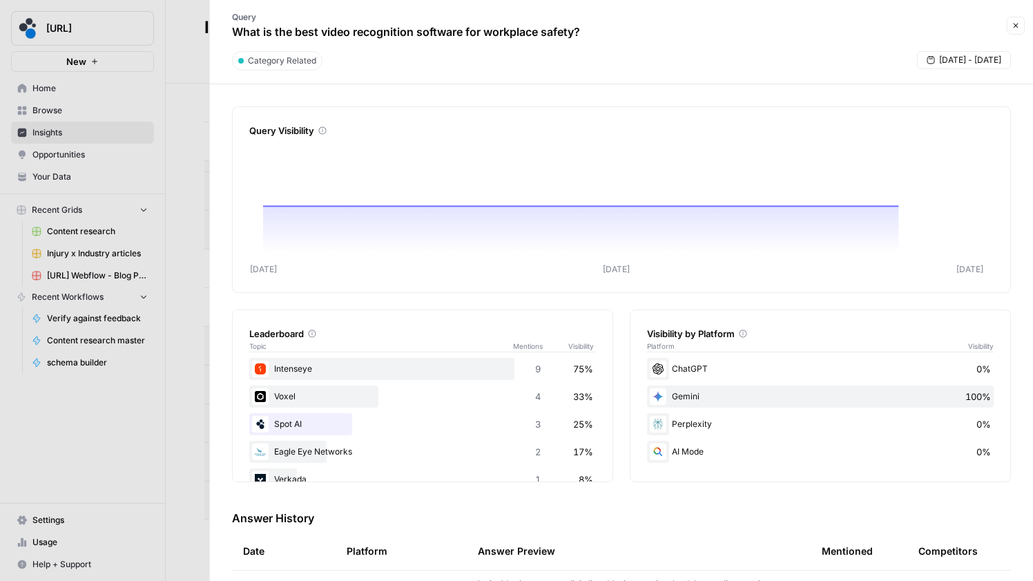
drag, startPoint x: 1018, startPoint y: 26, endPoint x: 842, endPoint y: 106, distance: 193.5
click at [1018, 26] on icon "button" at bounding box center [1016, 25] width 8 height 8
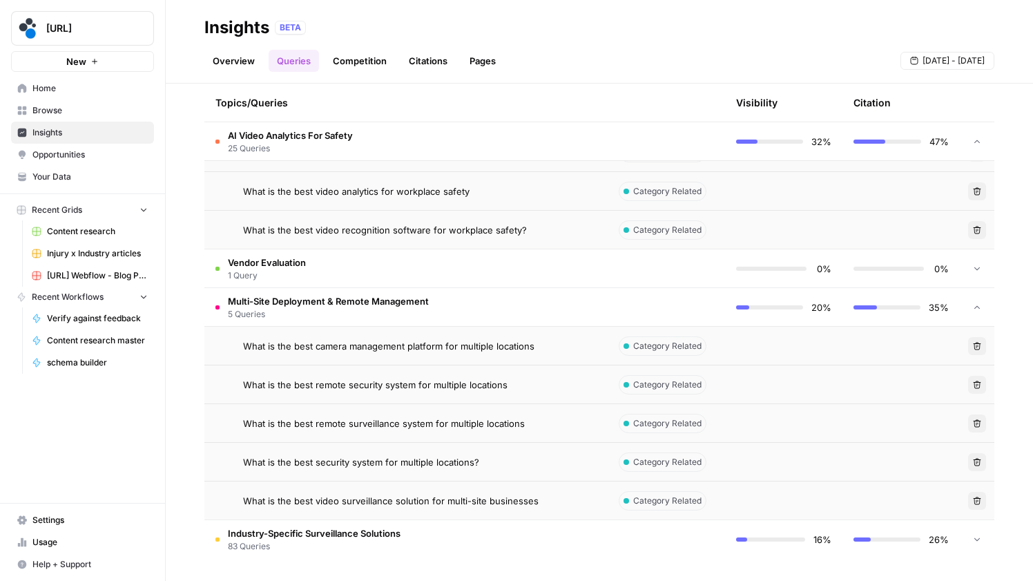
click at [264, 139] on span "AI Video Analytics For Safety" at bounding box center [290, 135] width 125 height 14
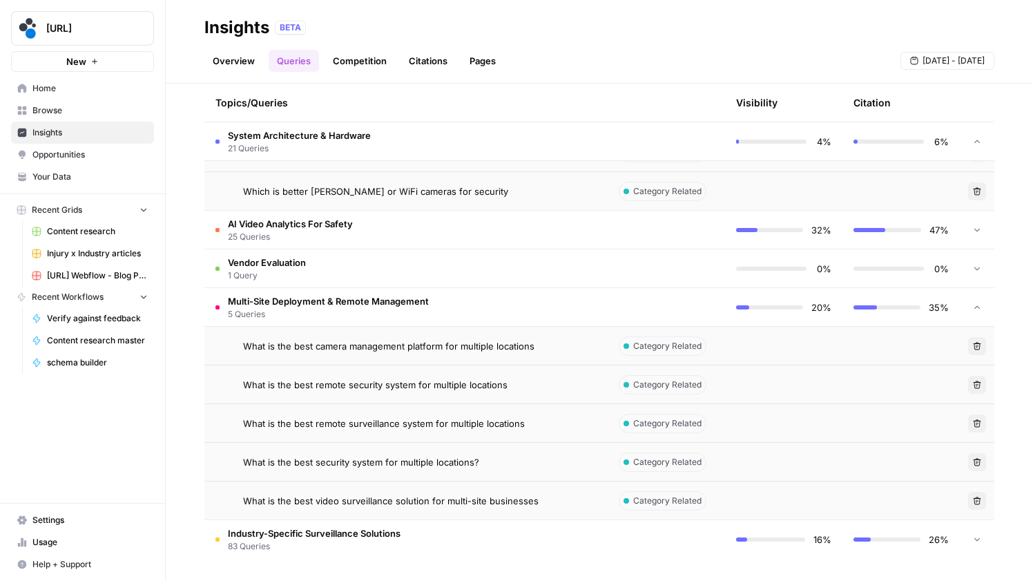
click at [289, 134] on span "System Architecture & Hardware" at bounding box center [299, 135] width 143 height 14
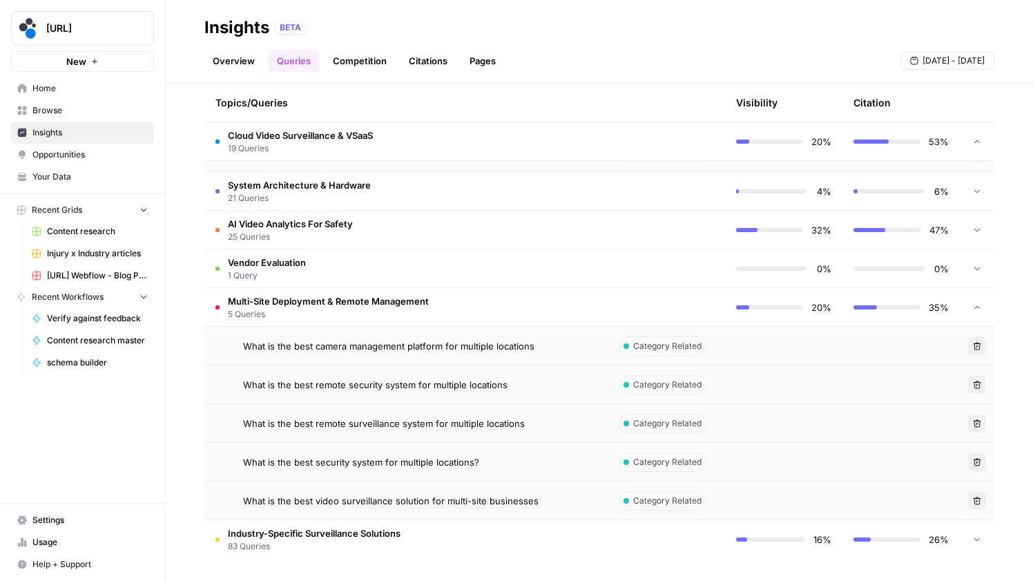
click at [342, 299] on span "Multi-Site Deployment & Remote Management" at bounding box center [328, 301] width 201 height 14
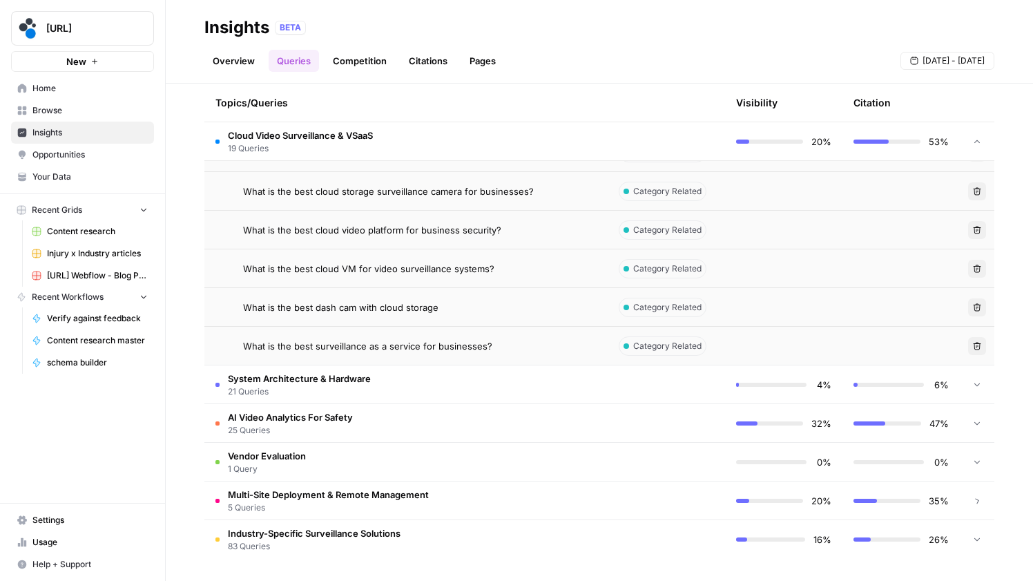
scroll to position [1743, 0]
click at [343, 134] on span "Cloud Video Surveillance & VSaaS" at bounding box center [300, 135] width 145 height 14
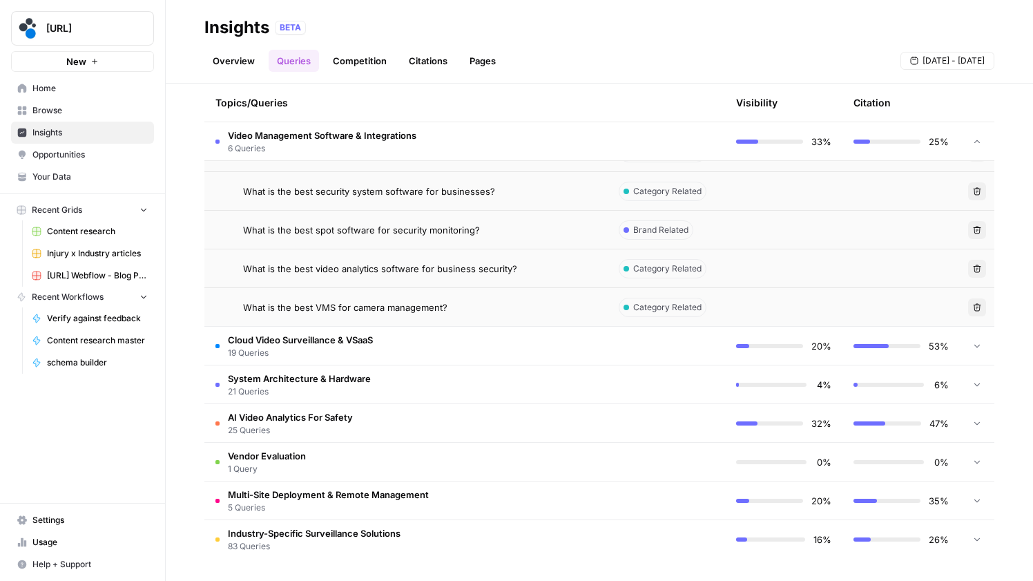
click at [352, 130] on span "Video Management Software & Integrations" at bounding box center [322, 135] width 189 height 14
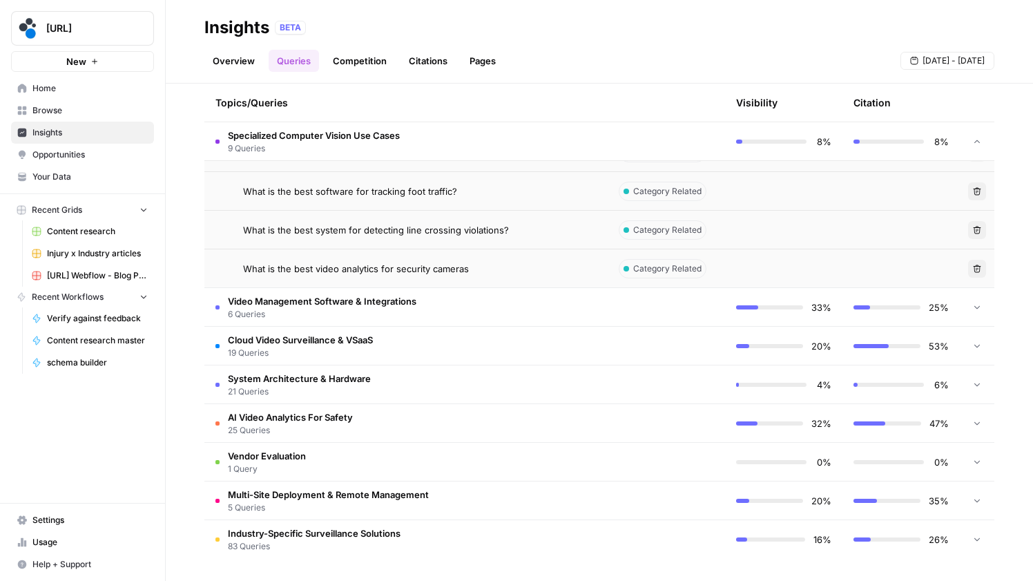
click at [350, 142] on span "9 Queries" at bounding box center [314, 148] width 172 height 12
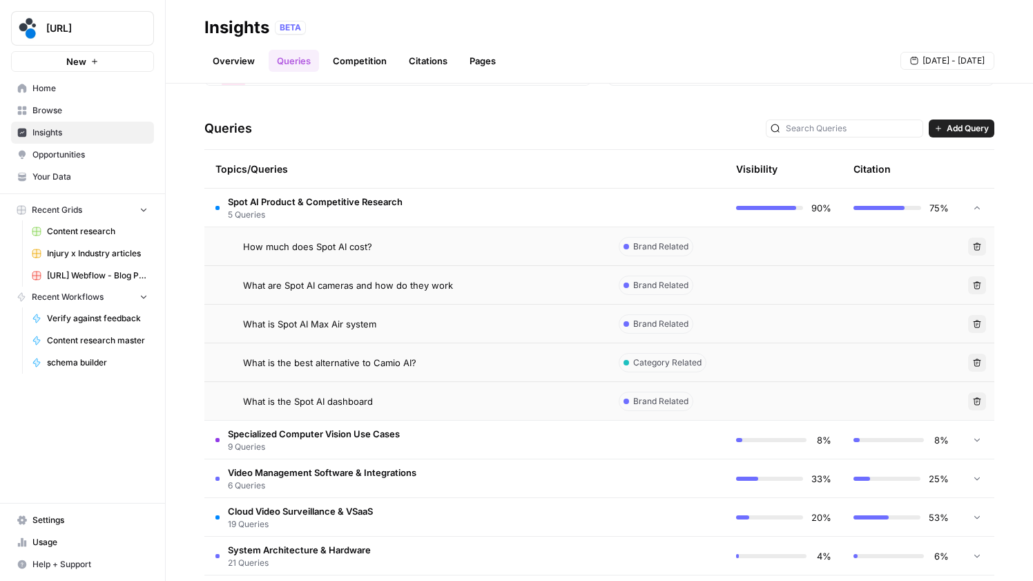
scroll to position [185, 0]
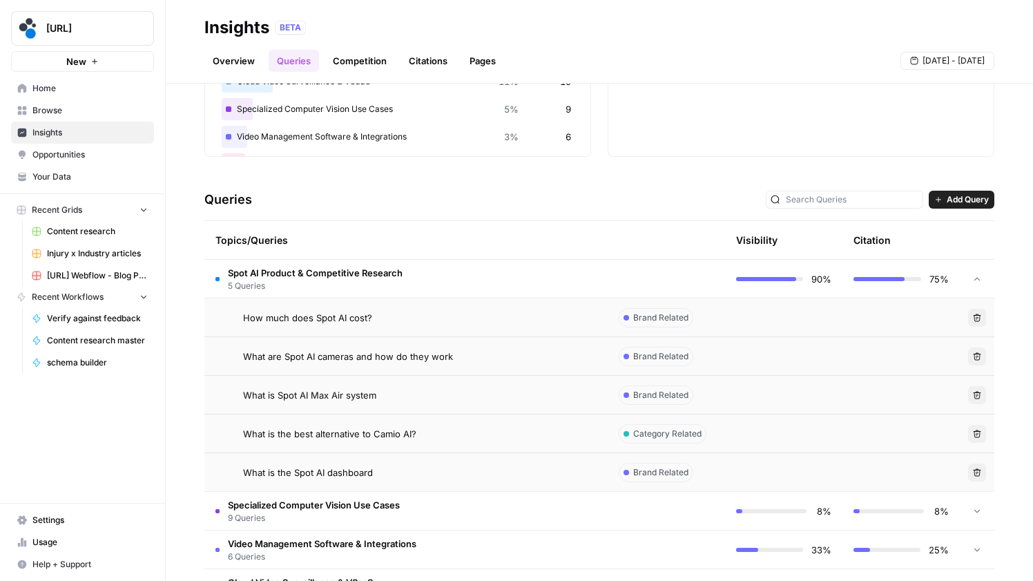
click at [322, 280] on span "5 Queries" at bounding box center [315, 286] width 175 height 12
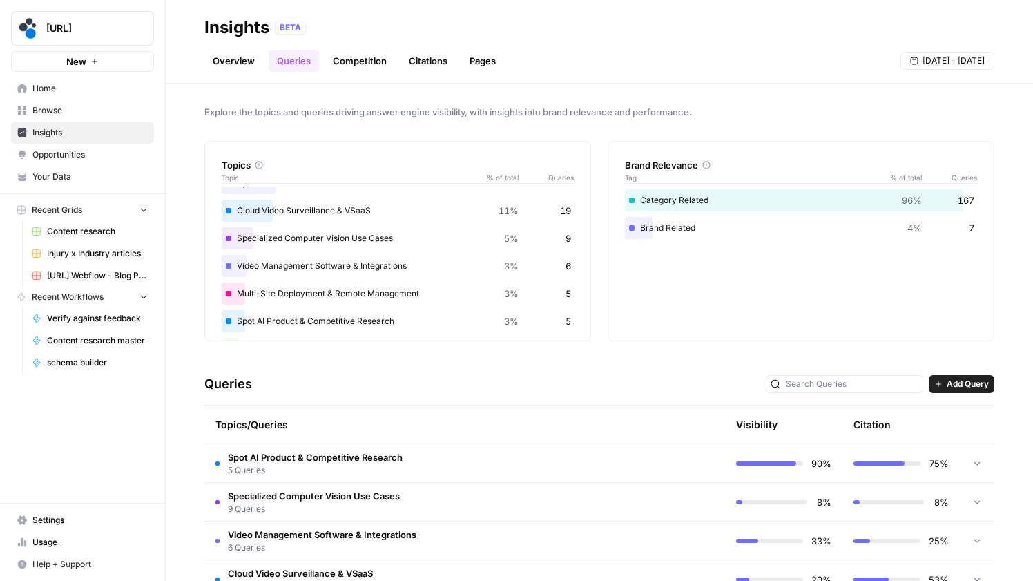
scroll to position [0, 0]
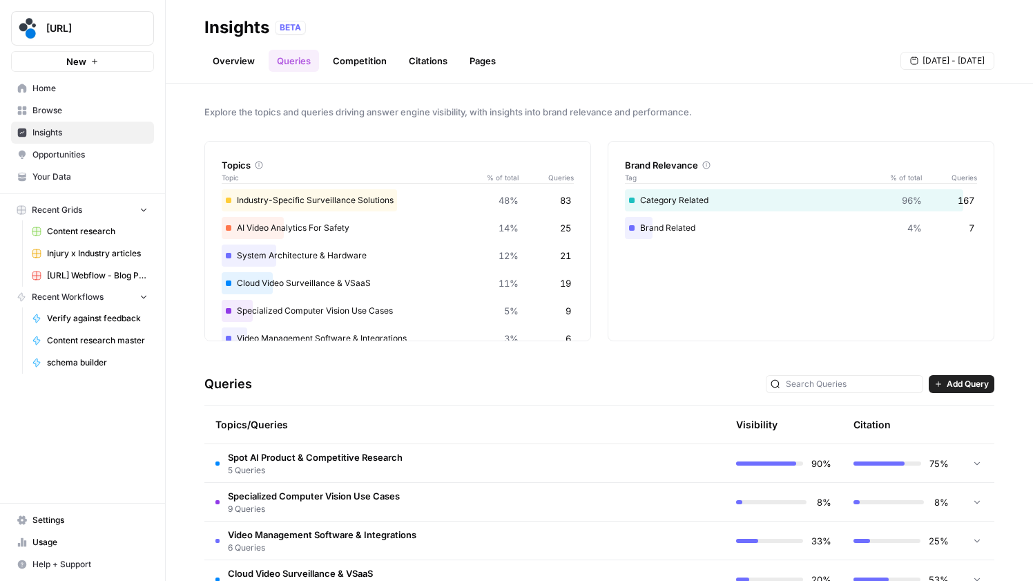
click at [597, 146] on div "Topics Topic % of total Queries Industry-Specific Surveillance Solutions 48% 83…" at bounding box center [599, 241] width 790 height 200
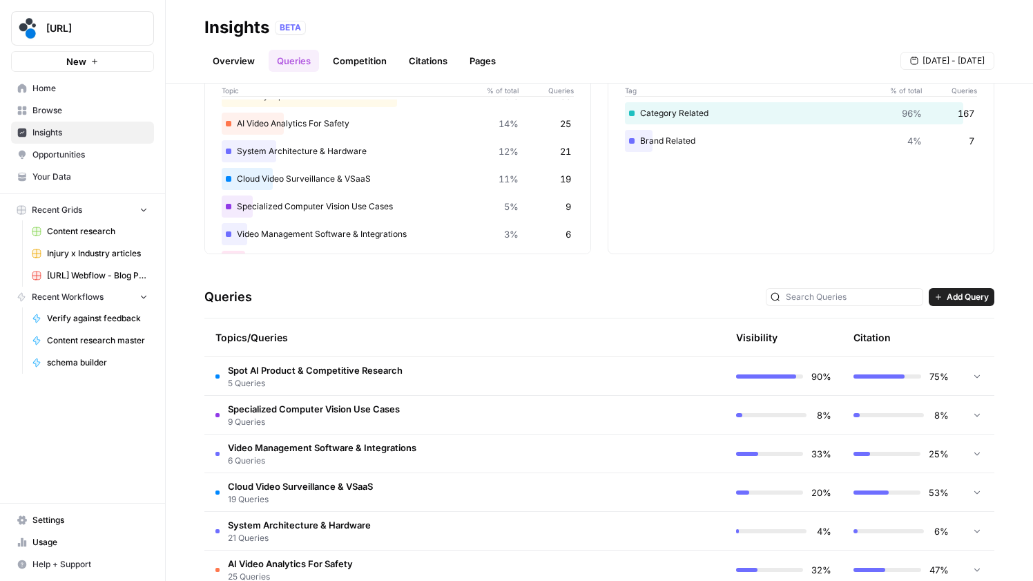
scroll to position [106, 0]
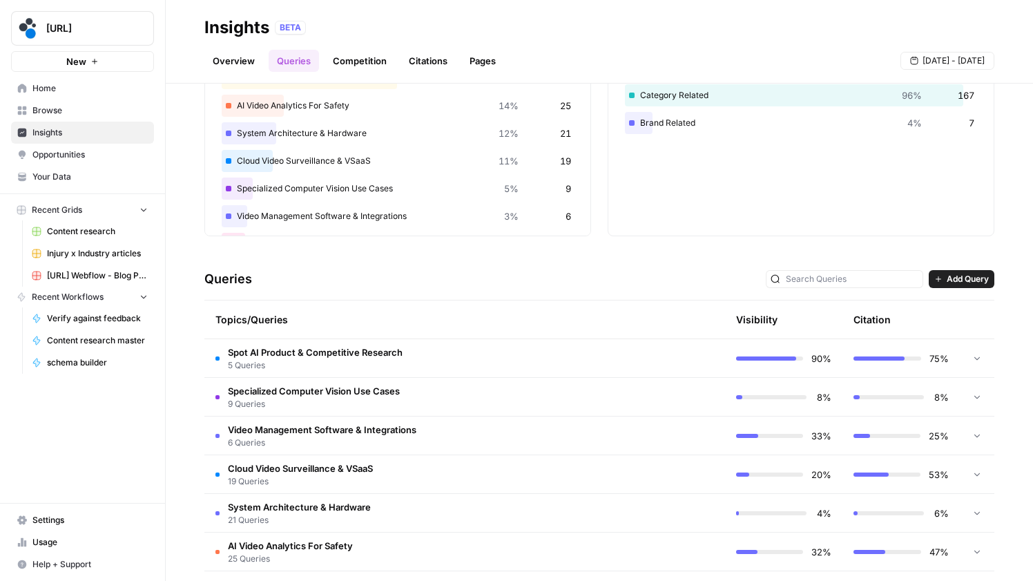
click at [347, 360] on span "5 Queries" at bounding box center [315, 365] width 175 height 12
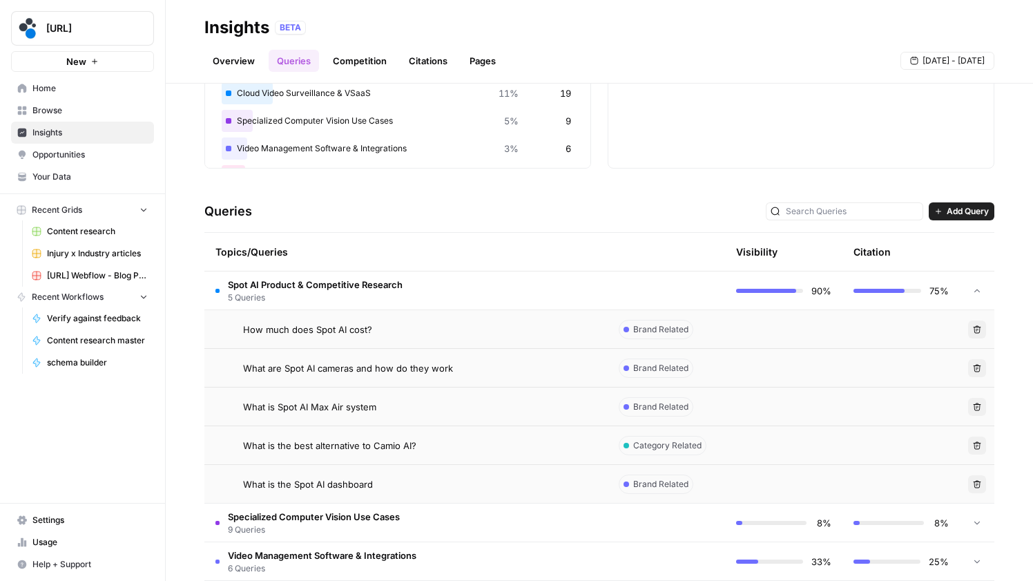
scroll to position [224, 0]
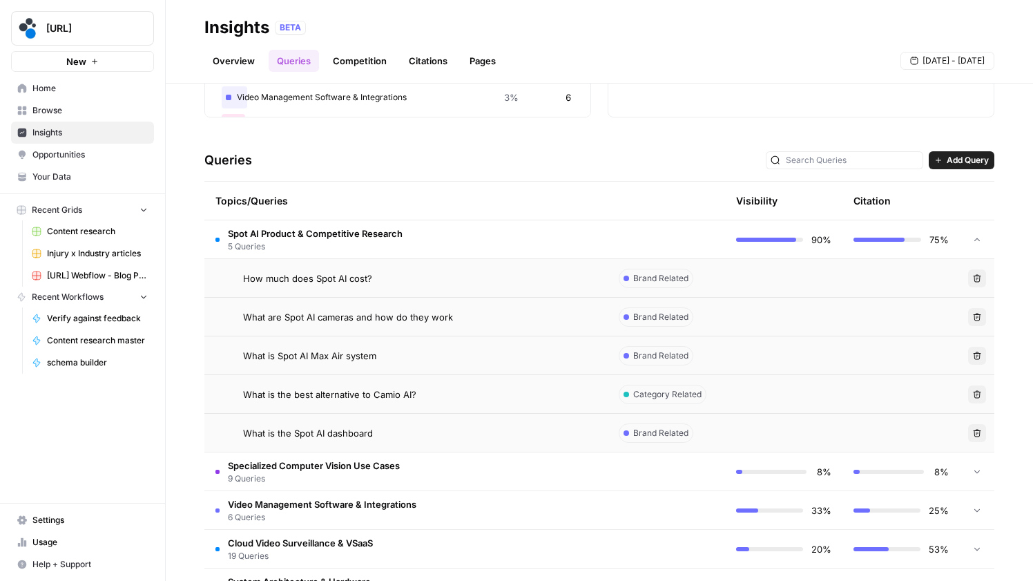
click at [508, 244] on td "Spot AI Product & Competitive Research 5 Queries" at bounding box center [405, 239] width 403 height 38
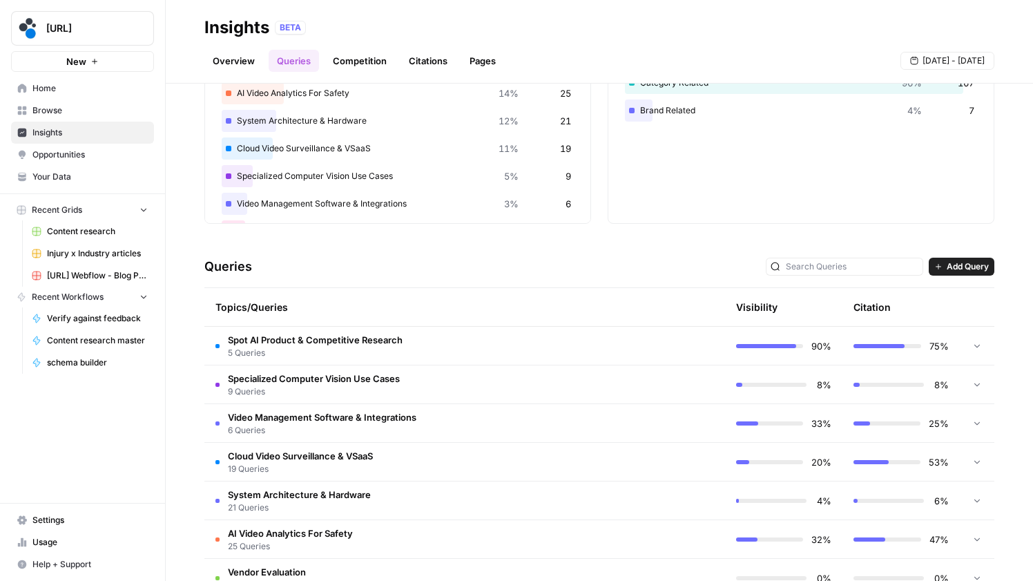
scroll to position [0, 0]
